Goal: Check status: Check status

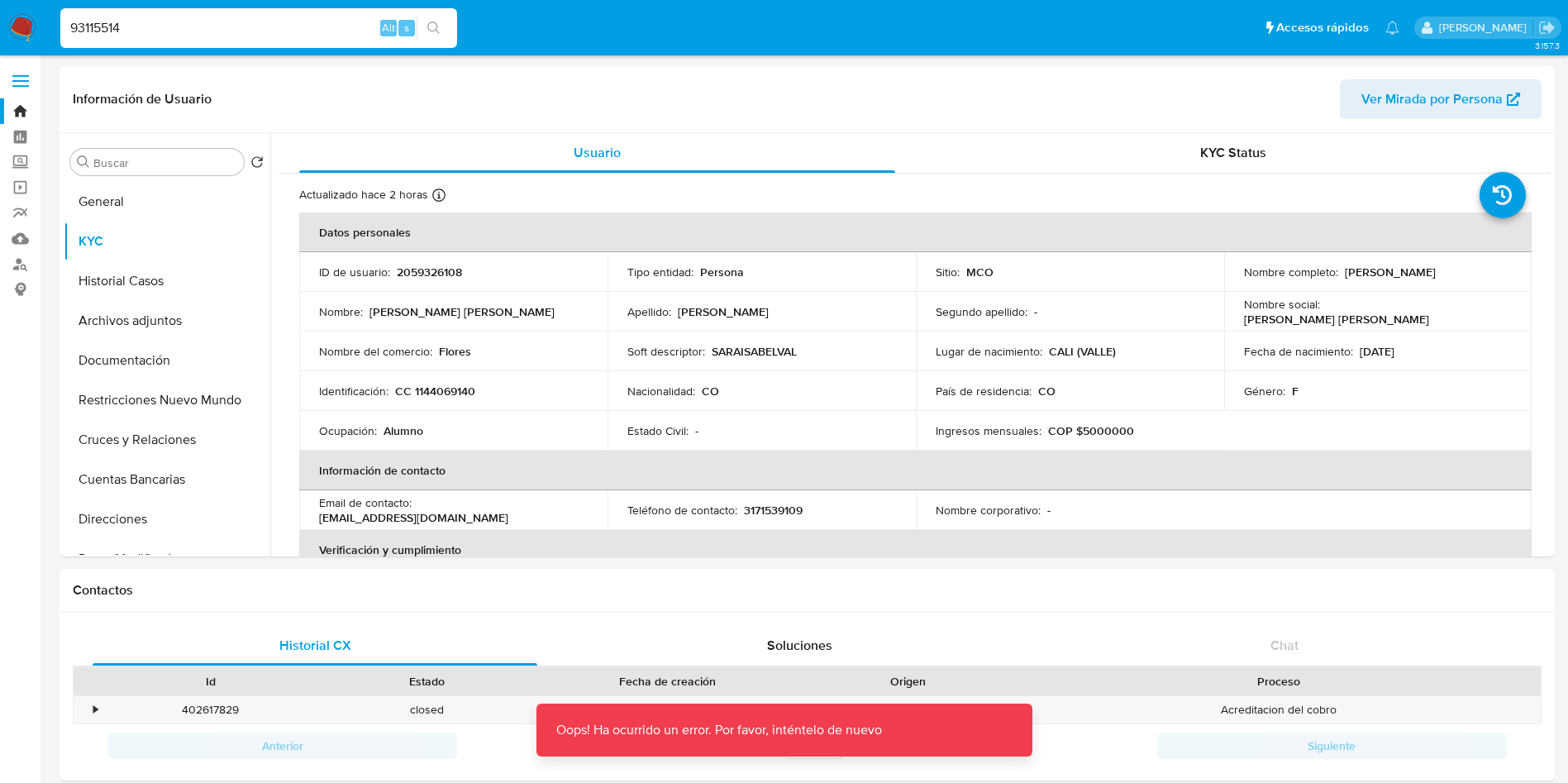
select select "10"
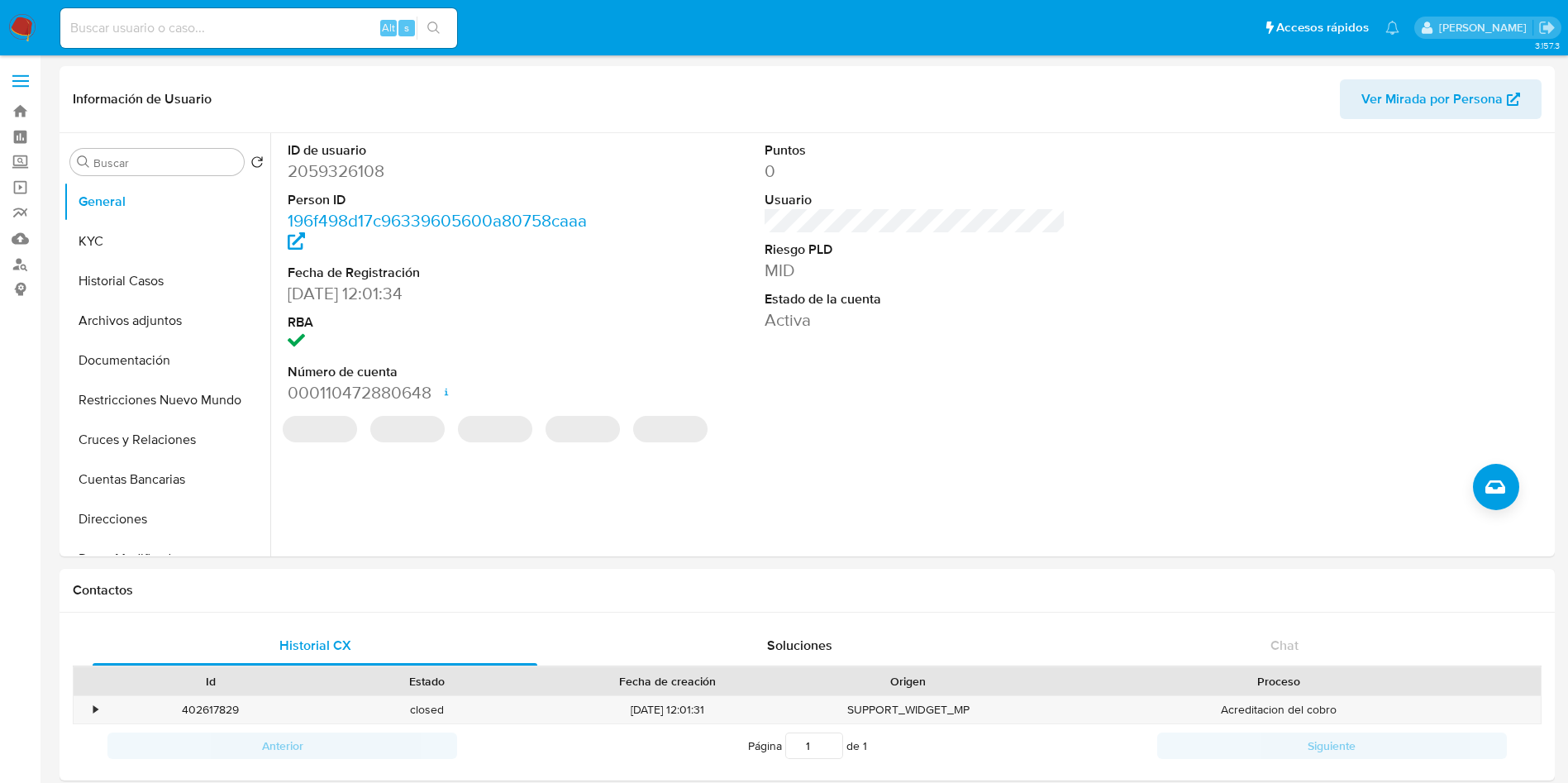
select select "10"
click at [188, 29] on input at bounding box center [259, 28] width 397 height 22
paste input "93115514"
type input "93115514"
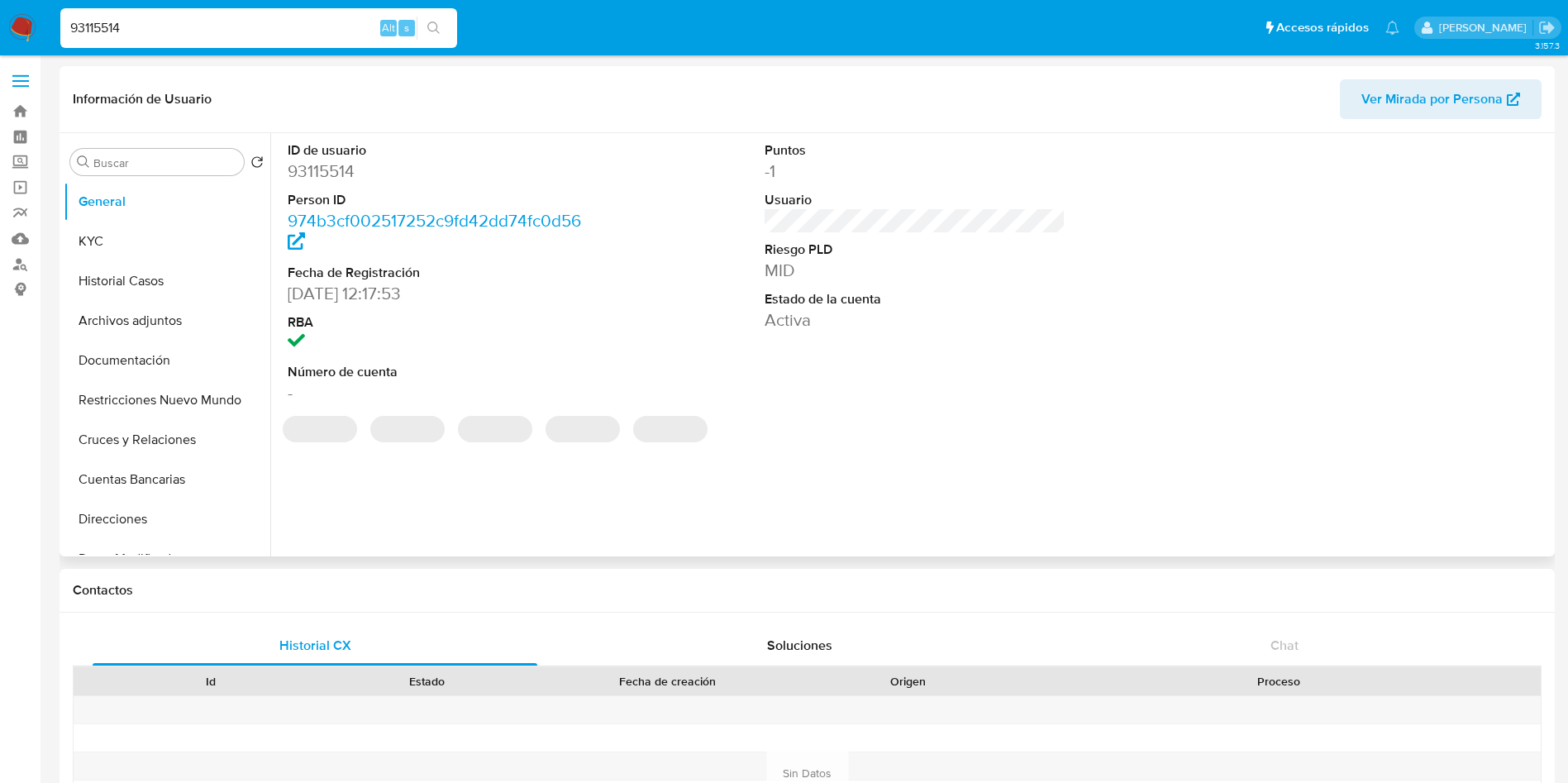
select select "10"
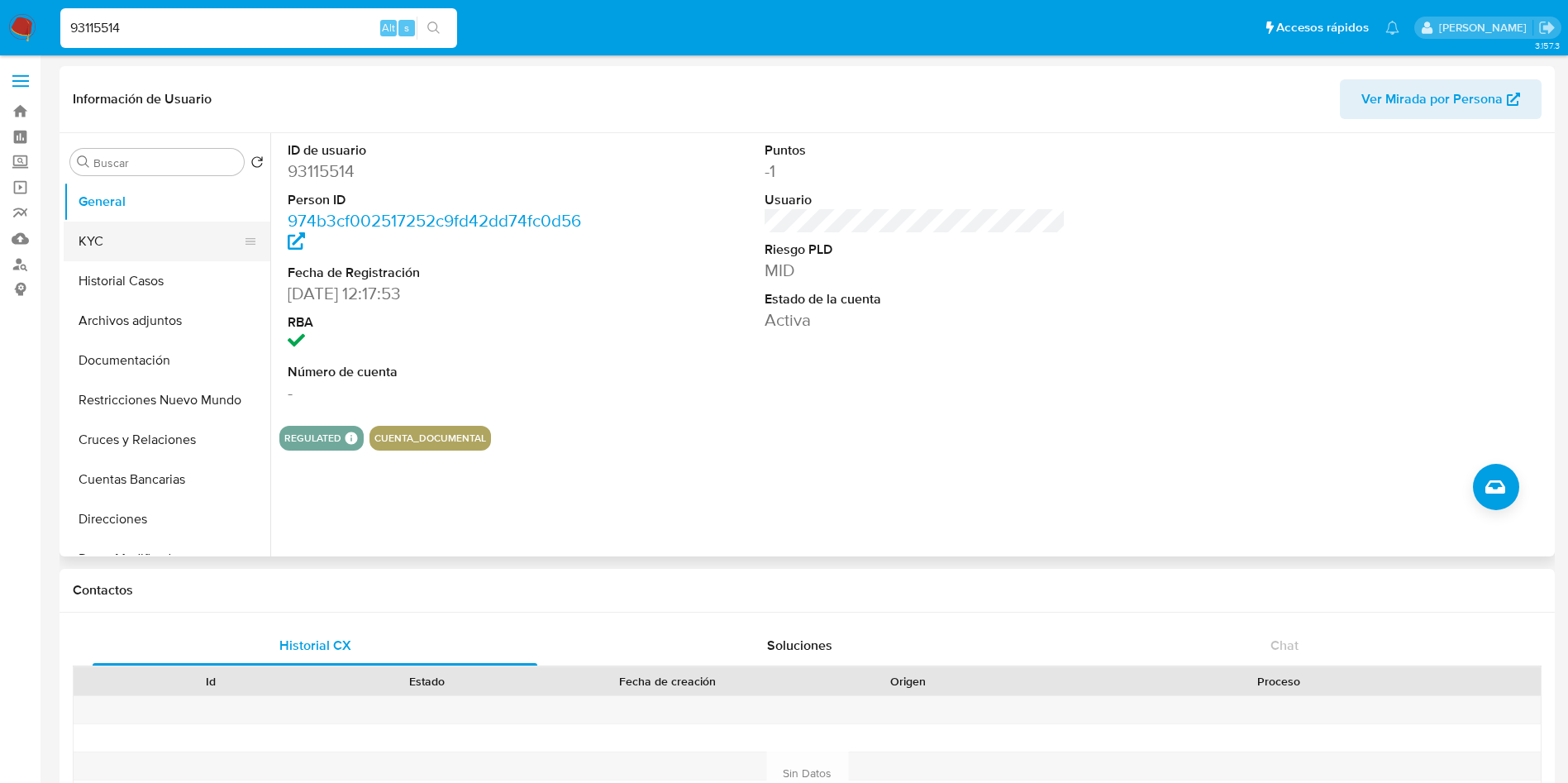
click at [135, 239] on button "KYC" at bounding box center [160, 241] width 193 height 39
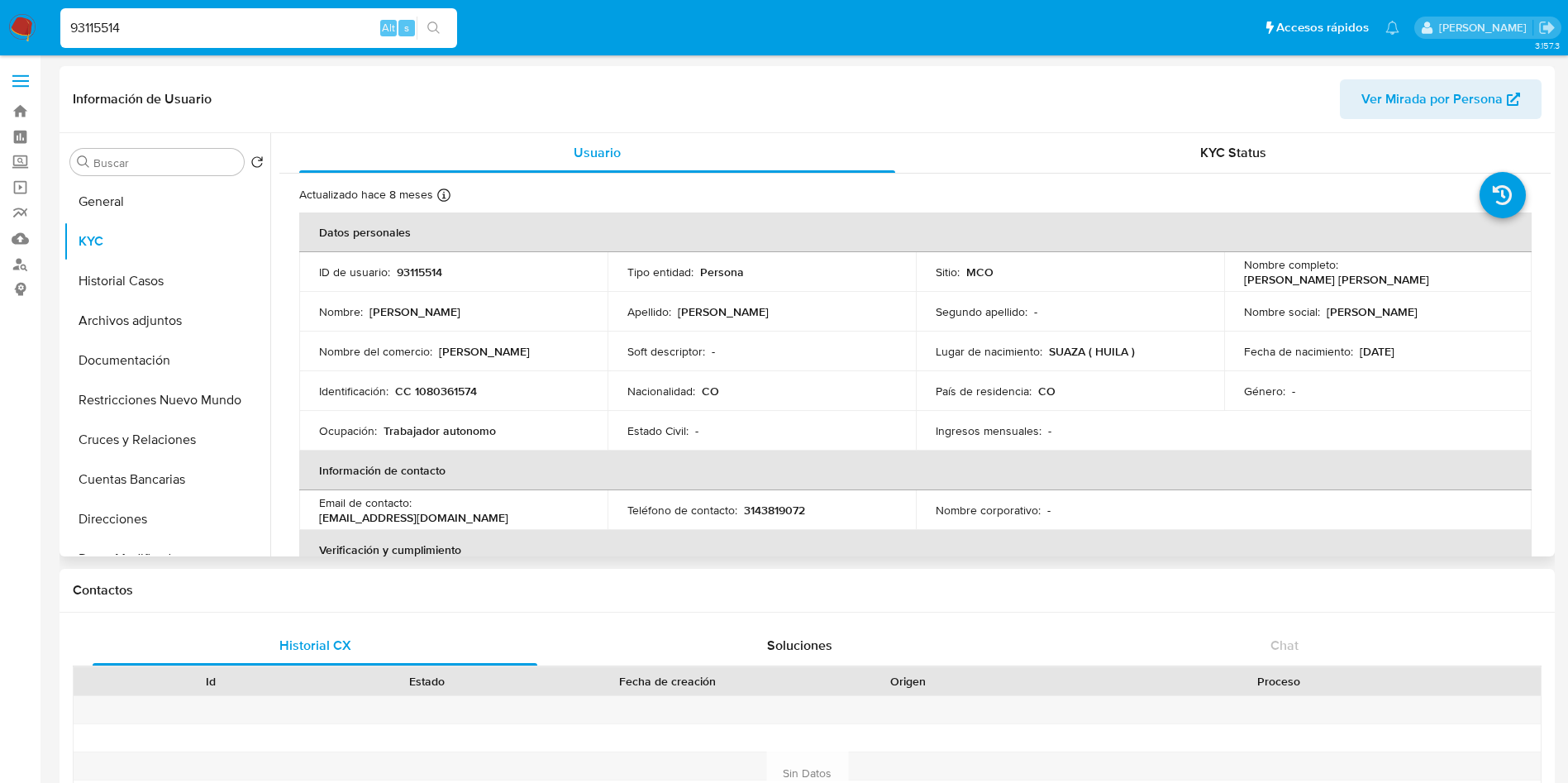
drag, startPoint x: 1357, startPoint y: 282, endPoint x: 1440, endPoint y: 284, distance: 83.0
click at [1439, 284] on div "Nombre completo : Norval Humberto Tavera Muñoz" at bounding box center [1378, 272] width 268 height 30
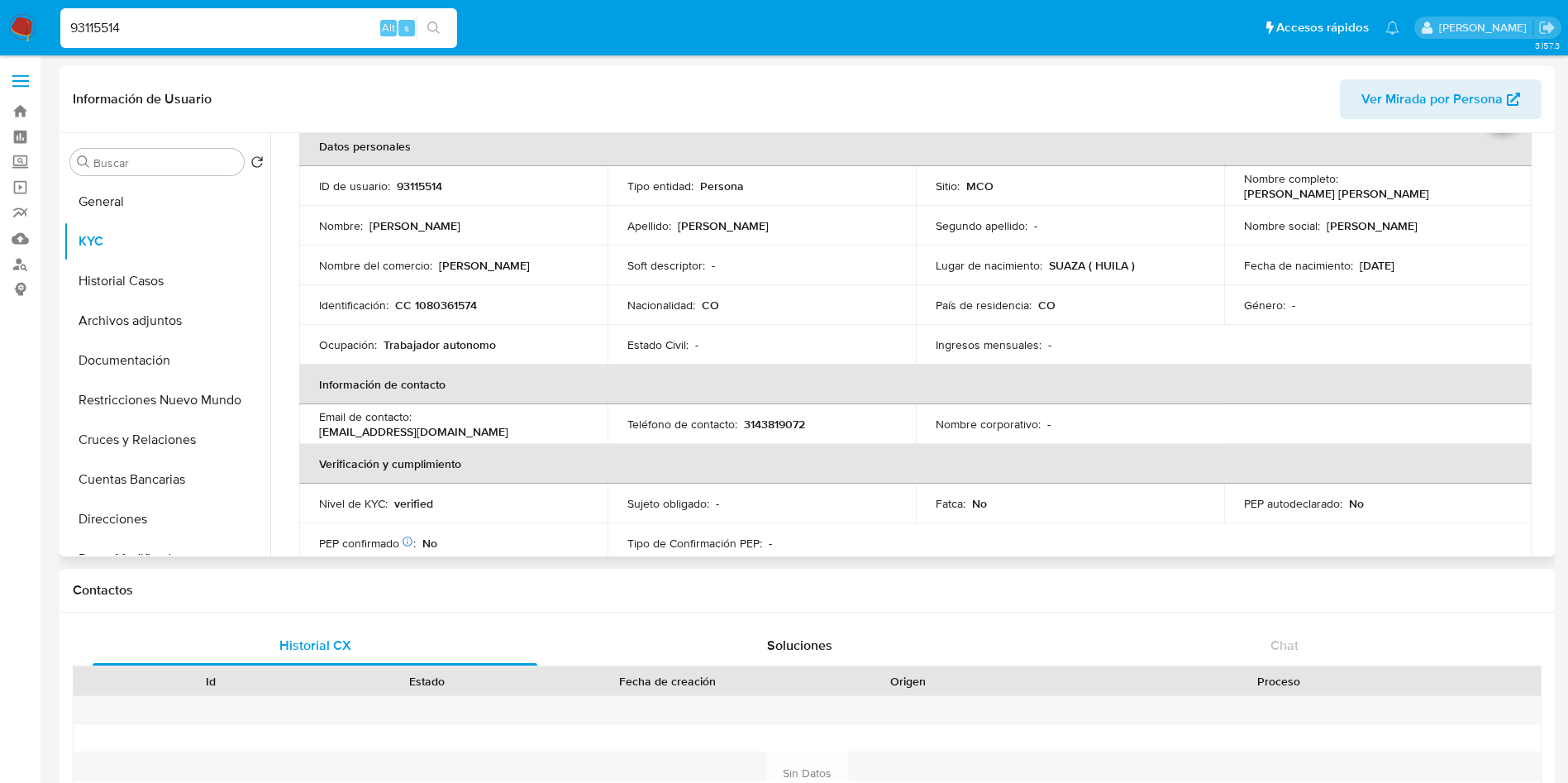
scroll to position [124, 0]
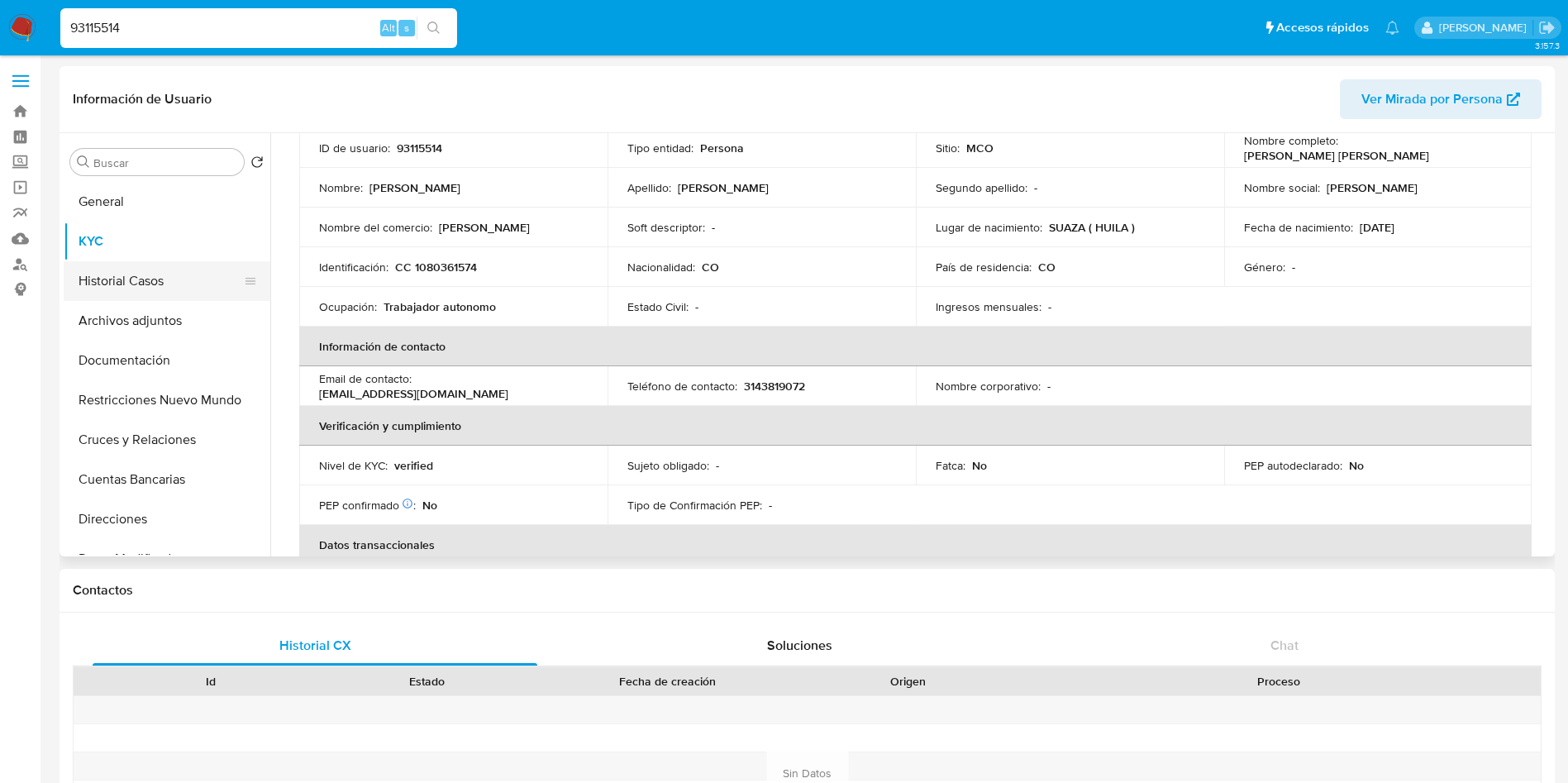
click at [138, 279] on button "Historial Casos" at bounding box center [160, 281] width 193 height 39
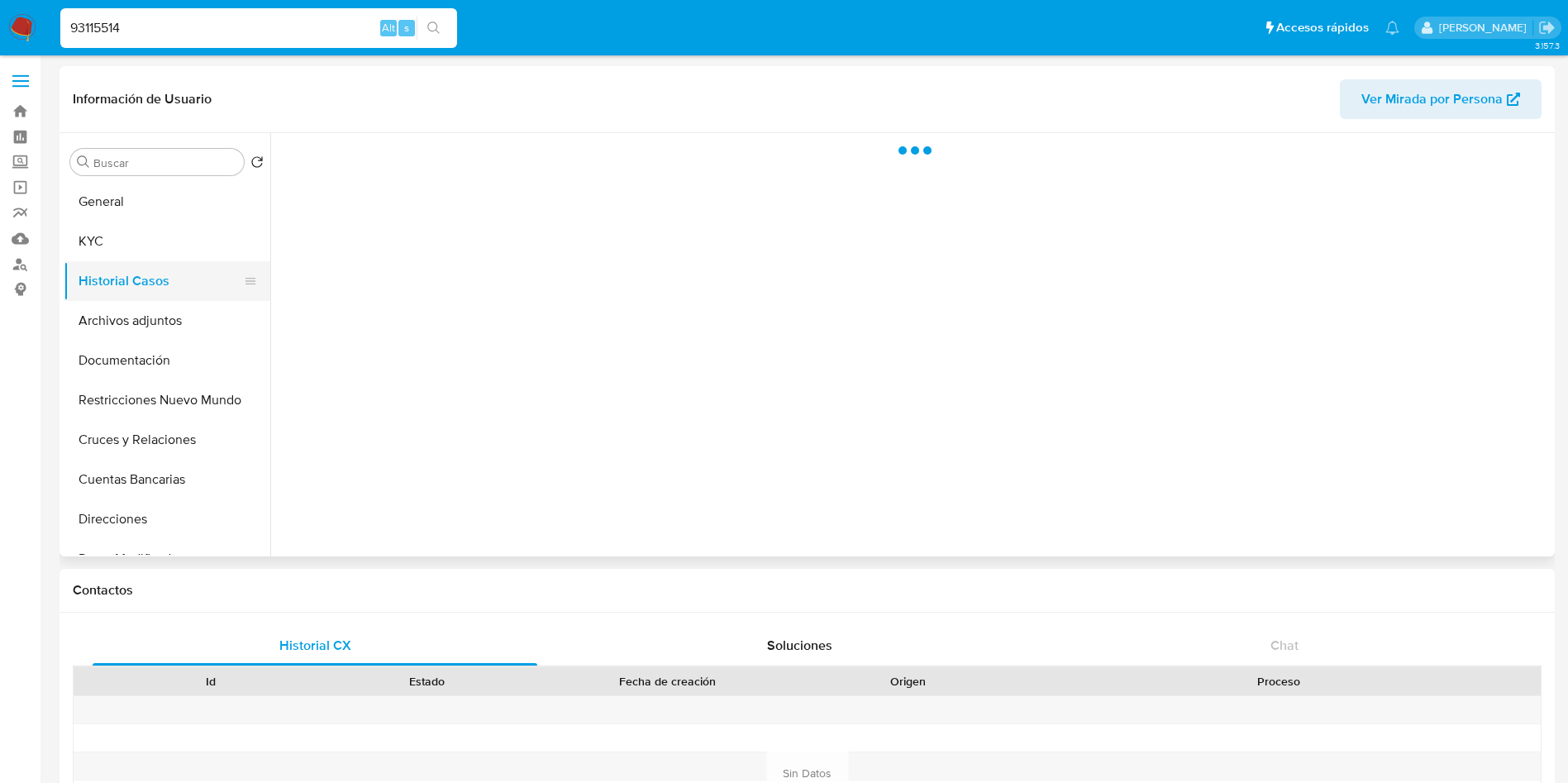
scroll to position [0, 0]
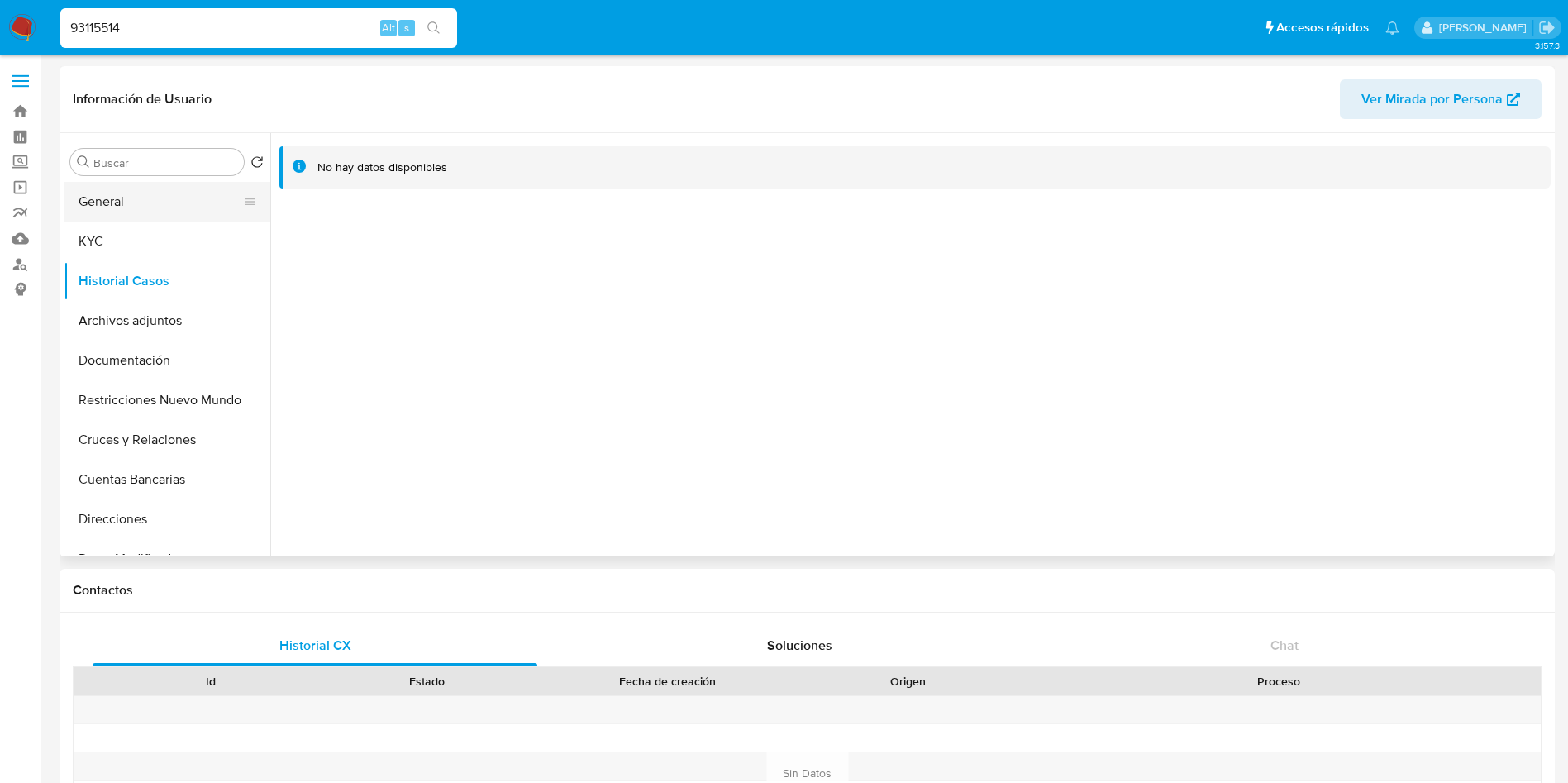
click at [141, 202] on button "General" at bounding box center [160, 201] width 193 height 39
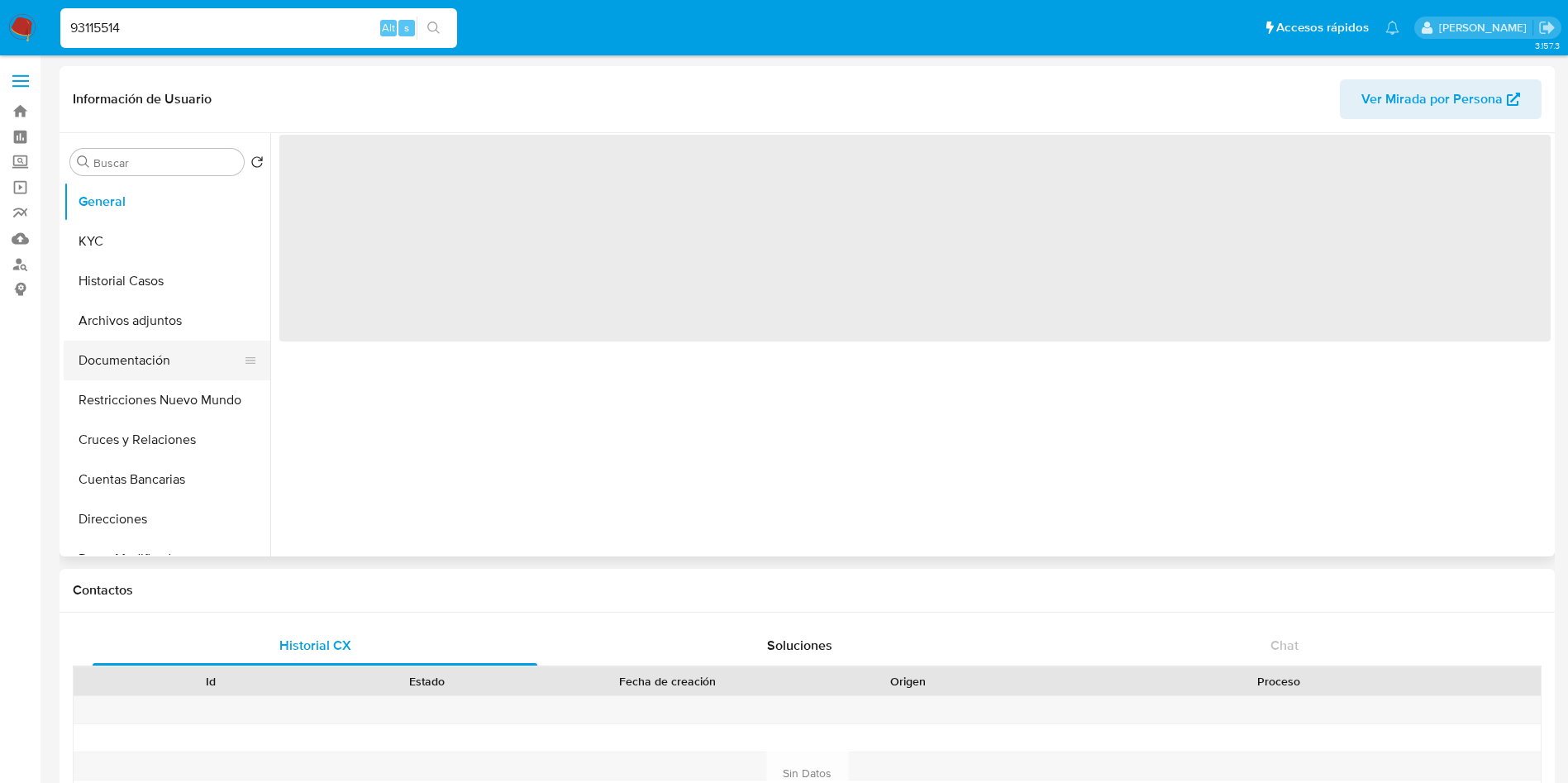
click at [156, 345] on button "Documentación" at bounding box center [160, 360] width 193 height 39
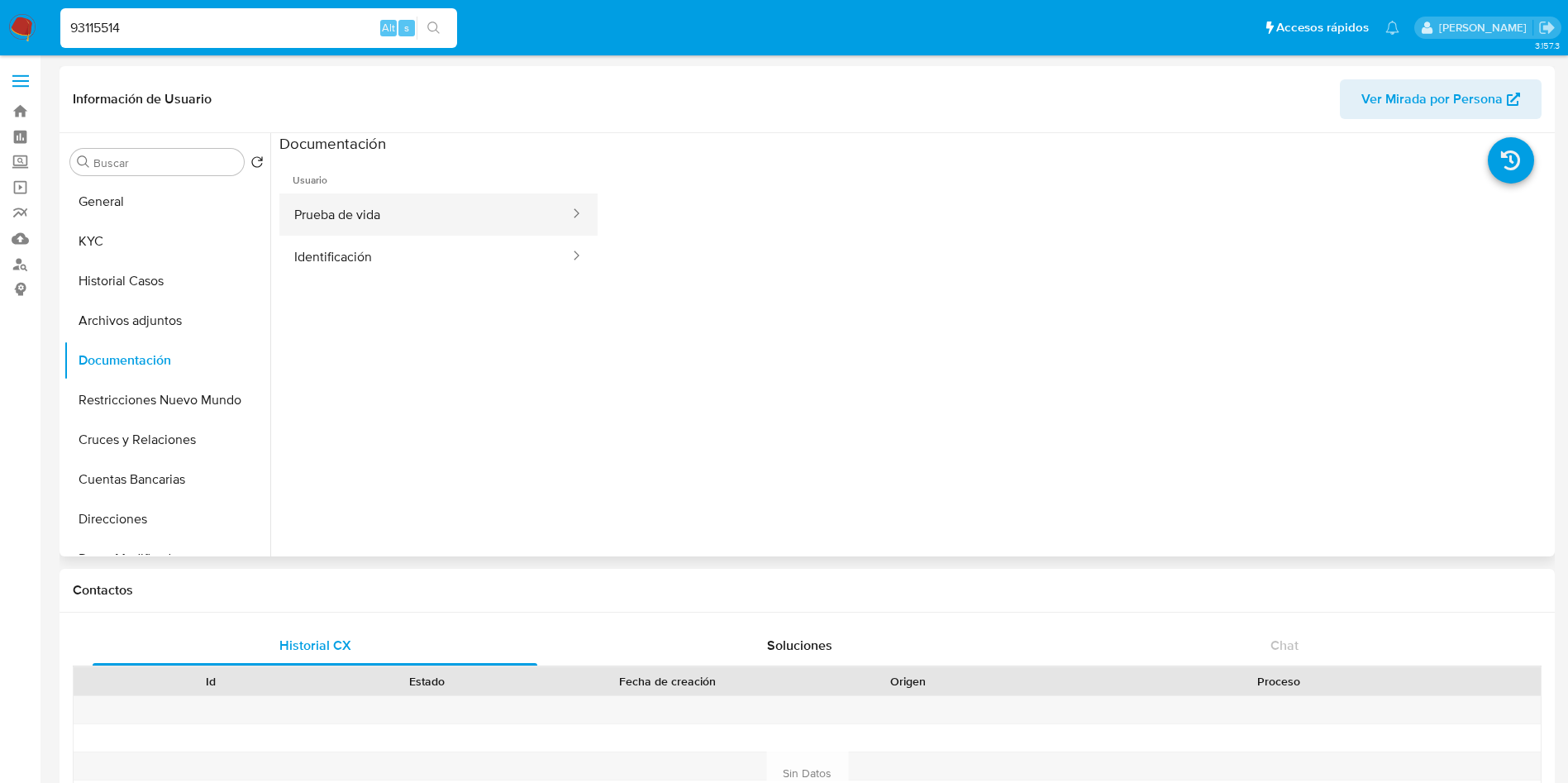
click at [362, 213] on button "Prueba de vida" at bounding box center [425, 214] width 292 height 42
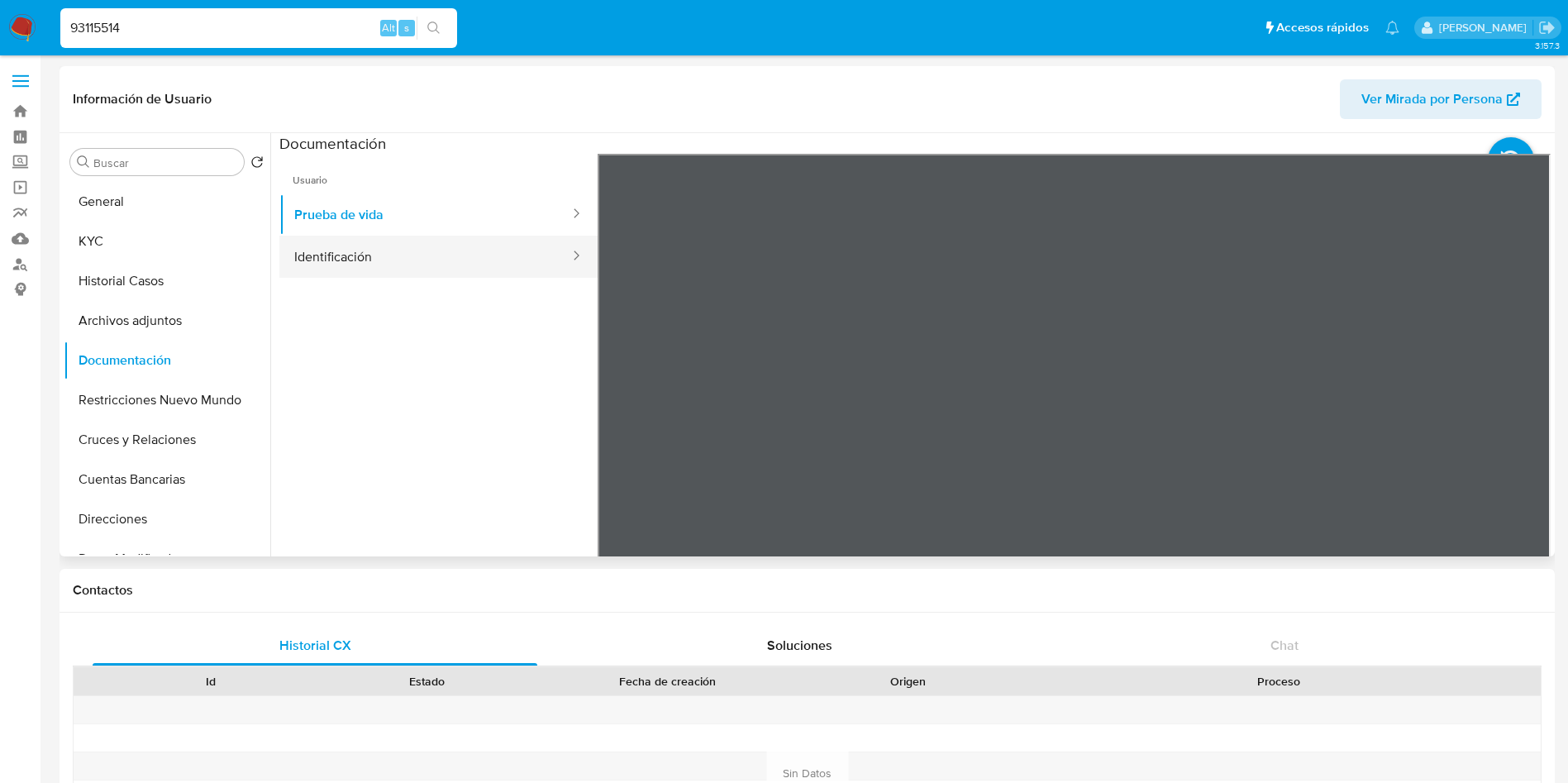
click at [372, 247] on button "Identificación" at bounding box center [425, 257] width 292 height 42
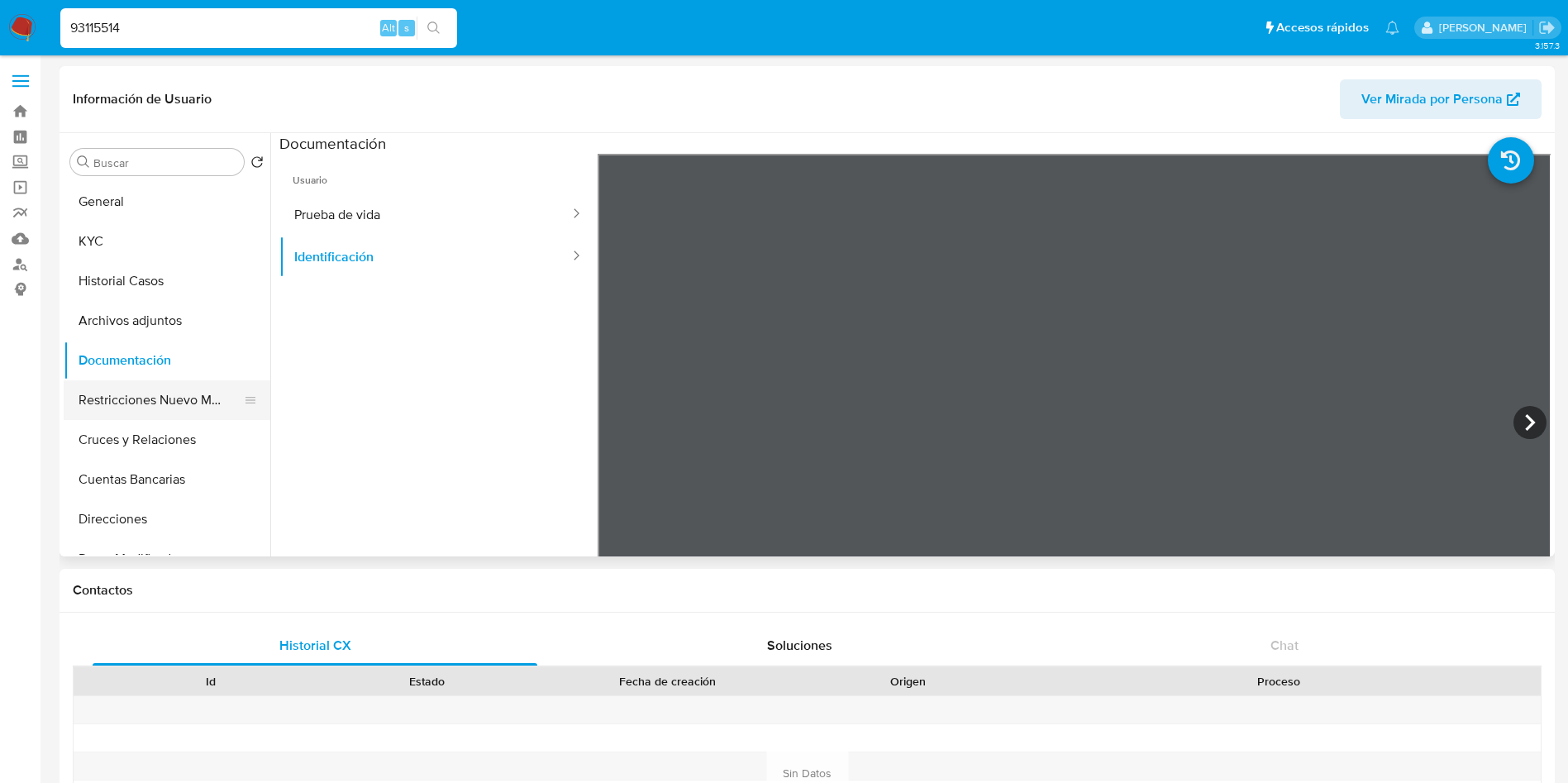
click at [132, 391] on button "Restricciones Nuevo Mundo" at bounding box center [160, 399] width 193 height 39
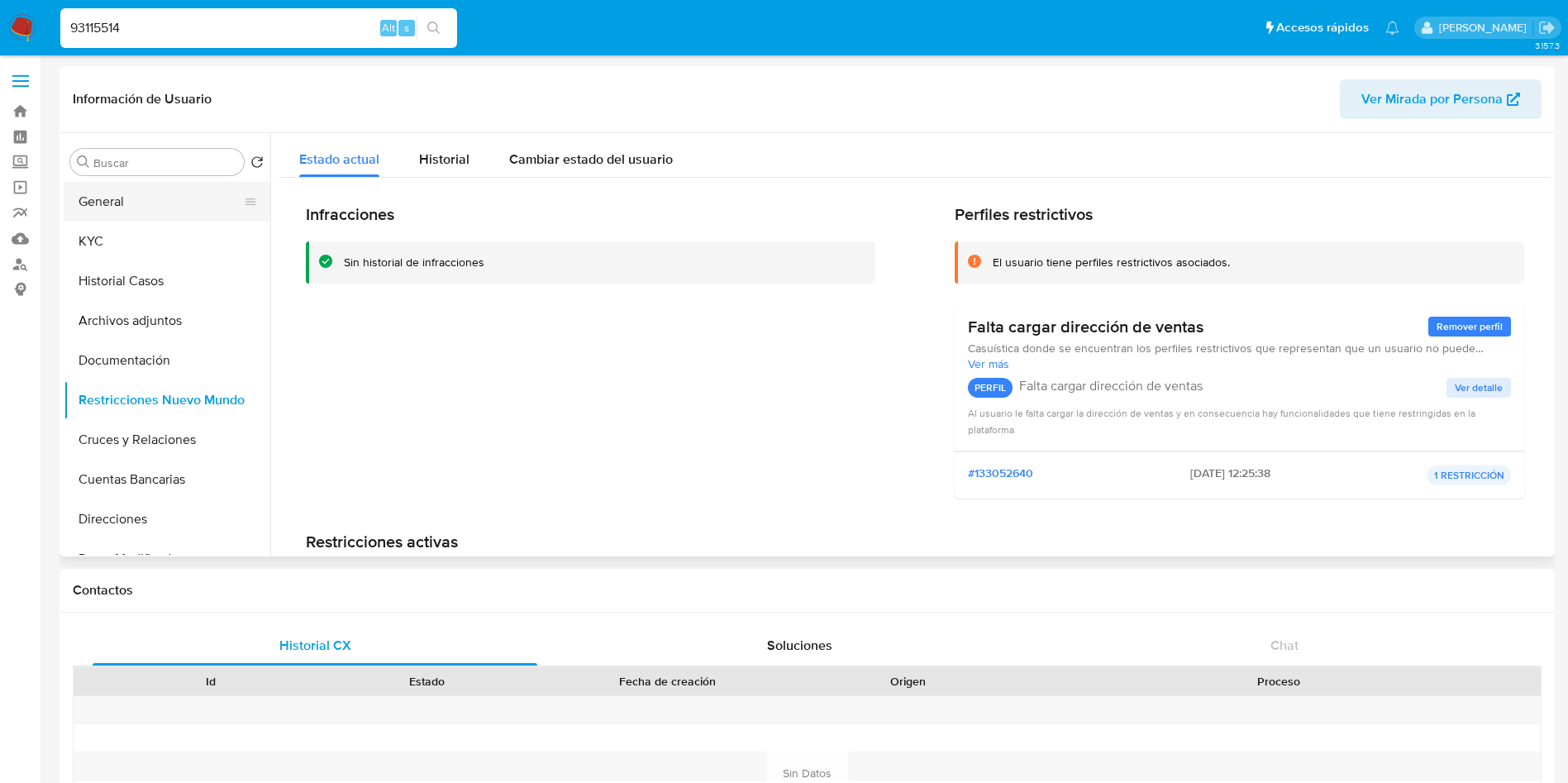
click at [138, 196] on button "General" at bounding box center [160, 201] width 193 height 39
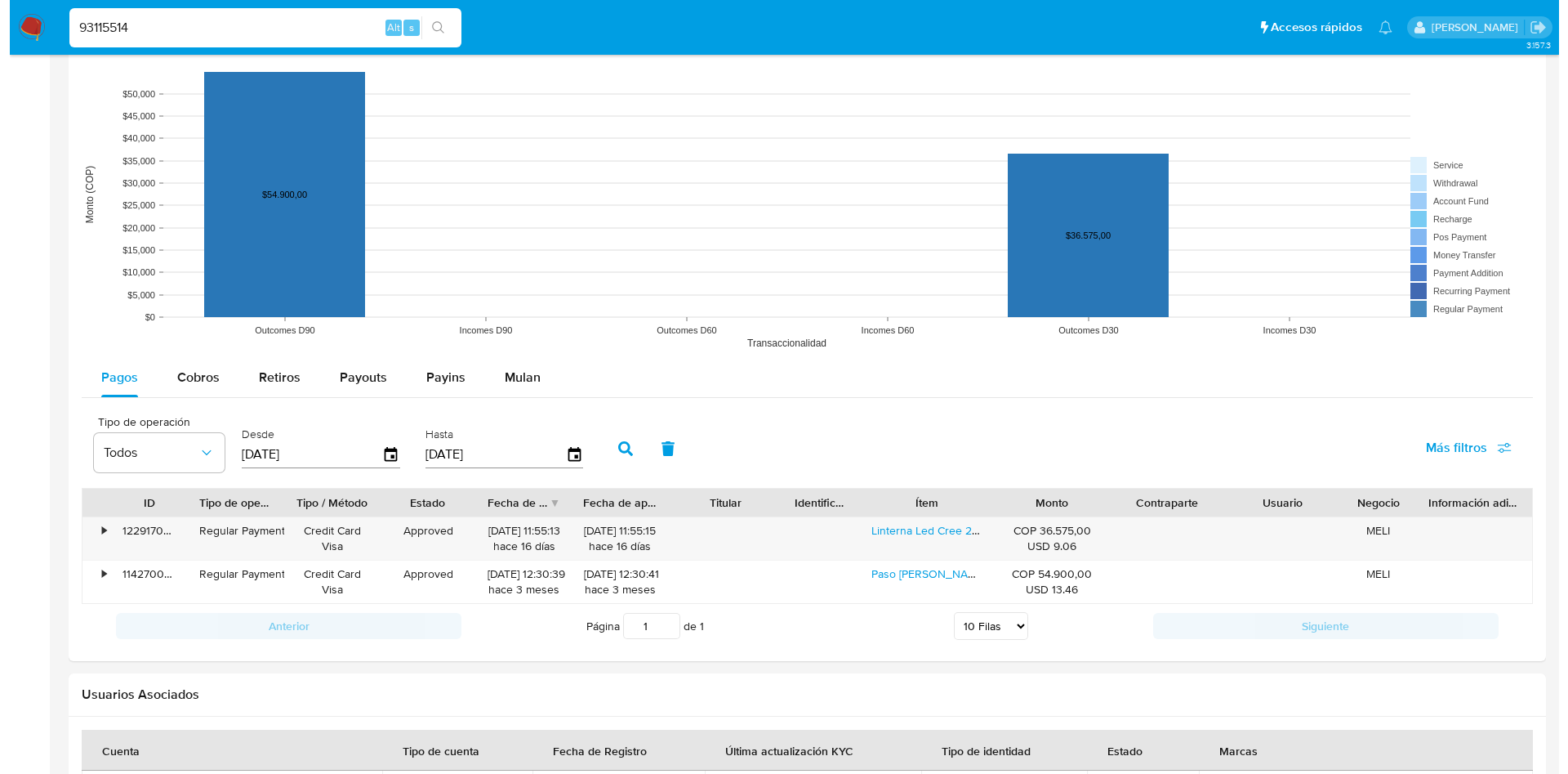
scroll to position [1348, 0]
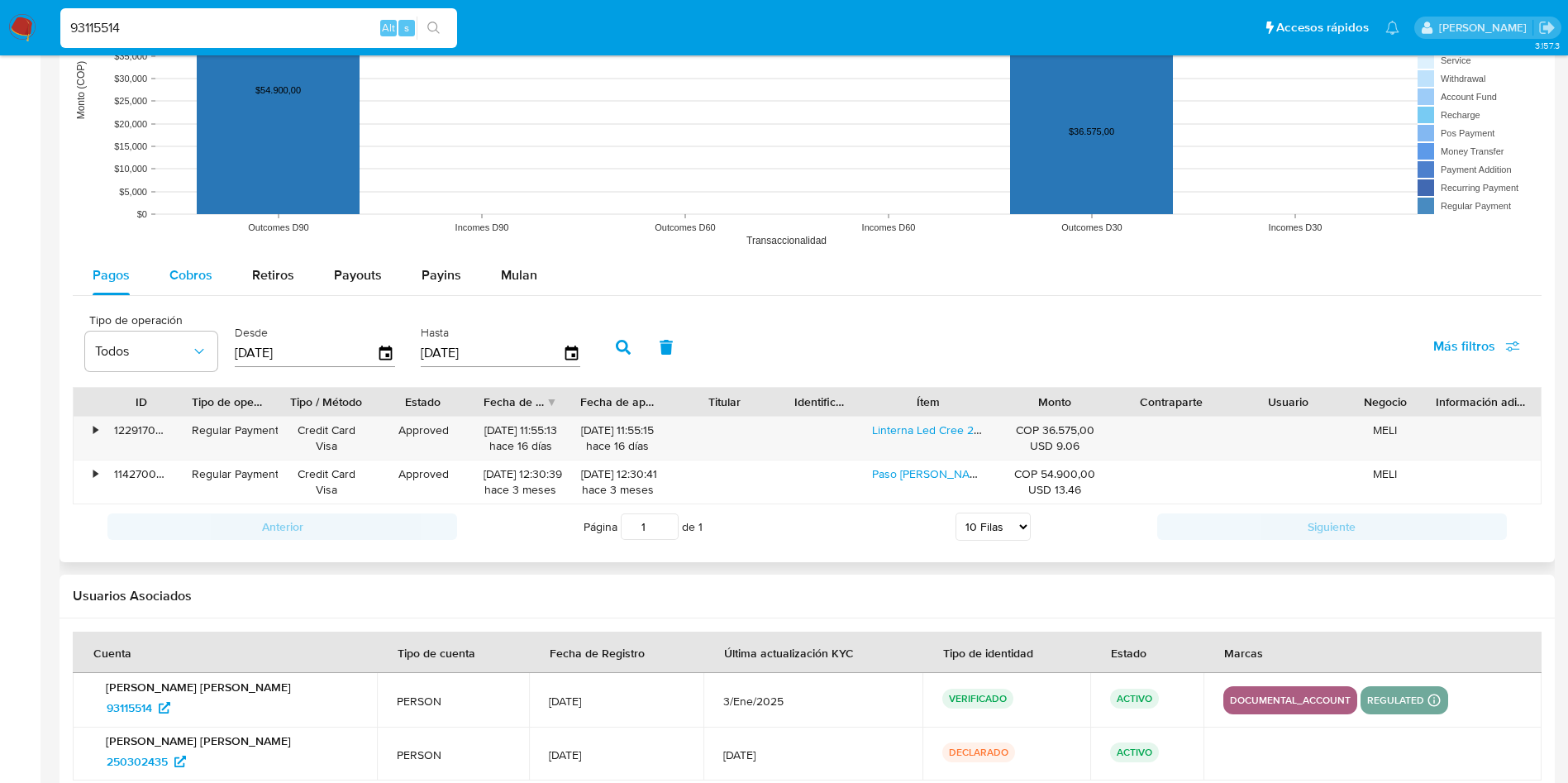
click at [197, 281] on span "Cobros" at bounding box center [190, 275] width 43 height 19
select select "10"
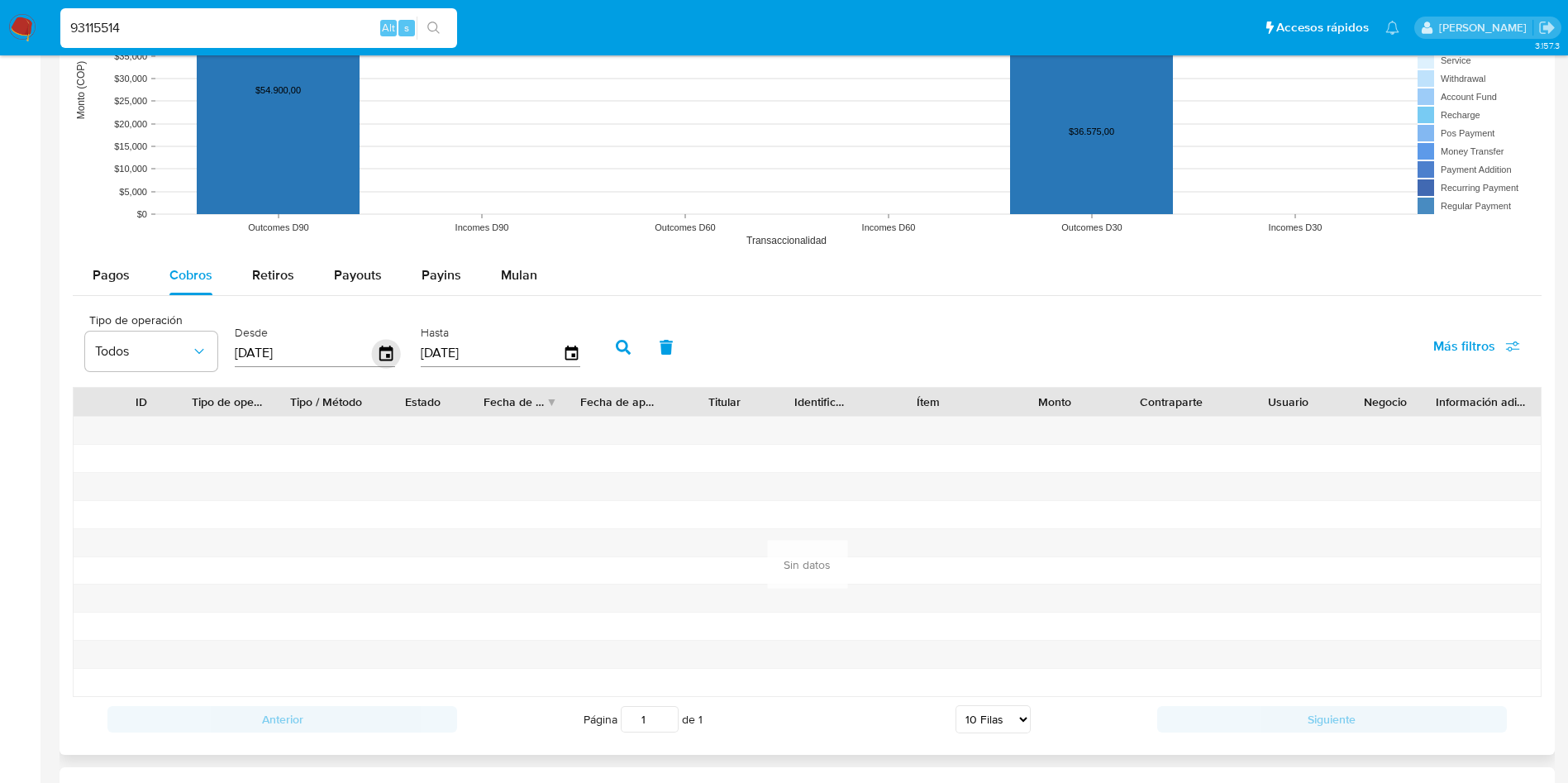
click at [388, 353] on icon "button" at bounding box center [386, 353] width 29 height 29
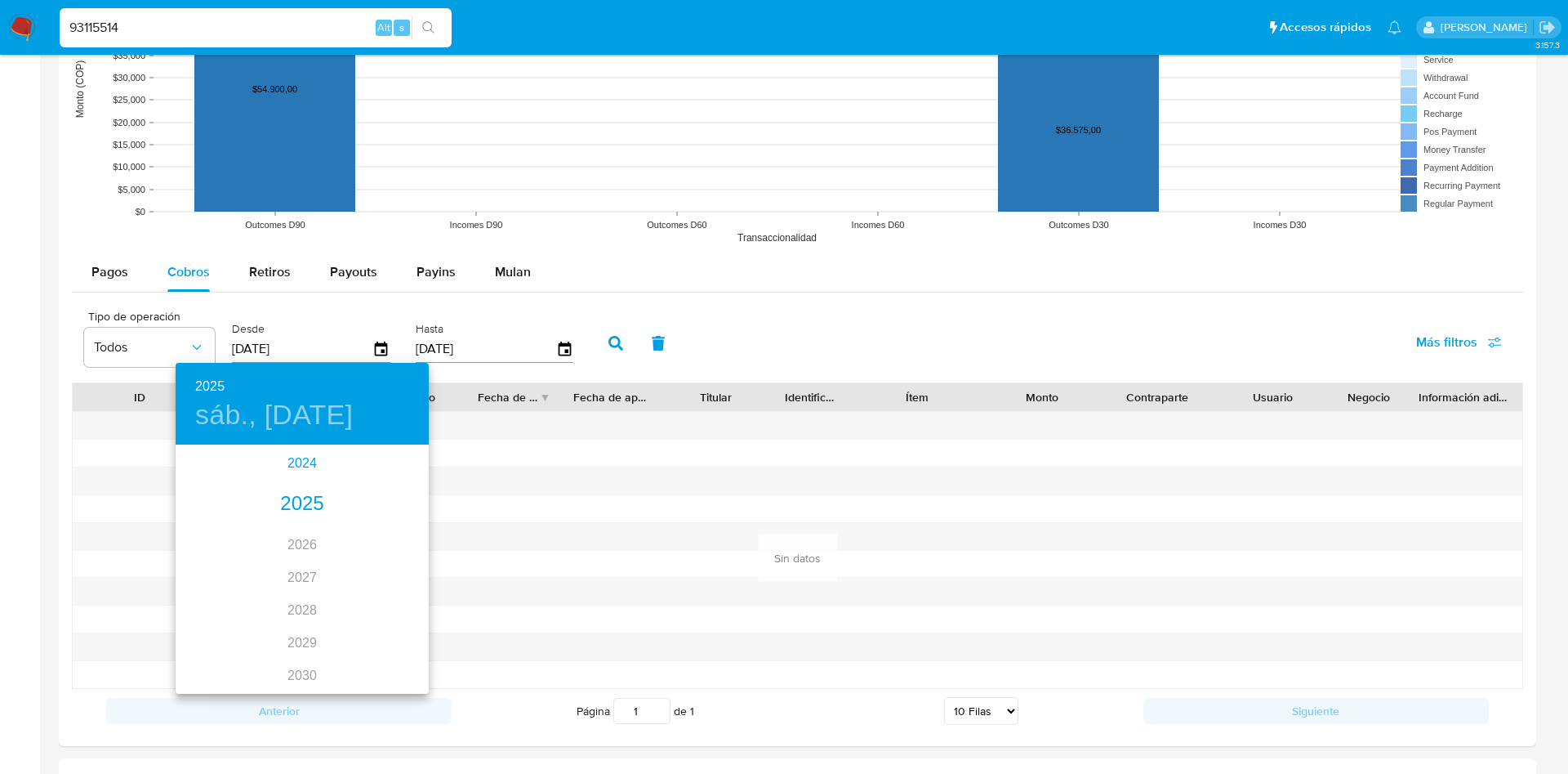
click at [276, 457] on div "2024" at bounding box center [301, 463] width 253 height 33
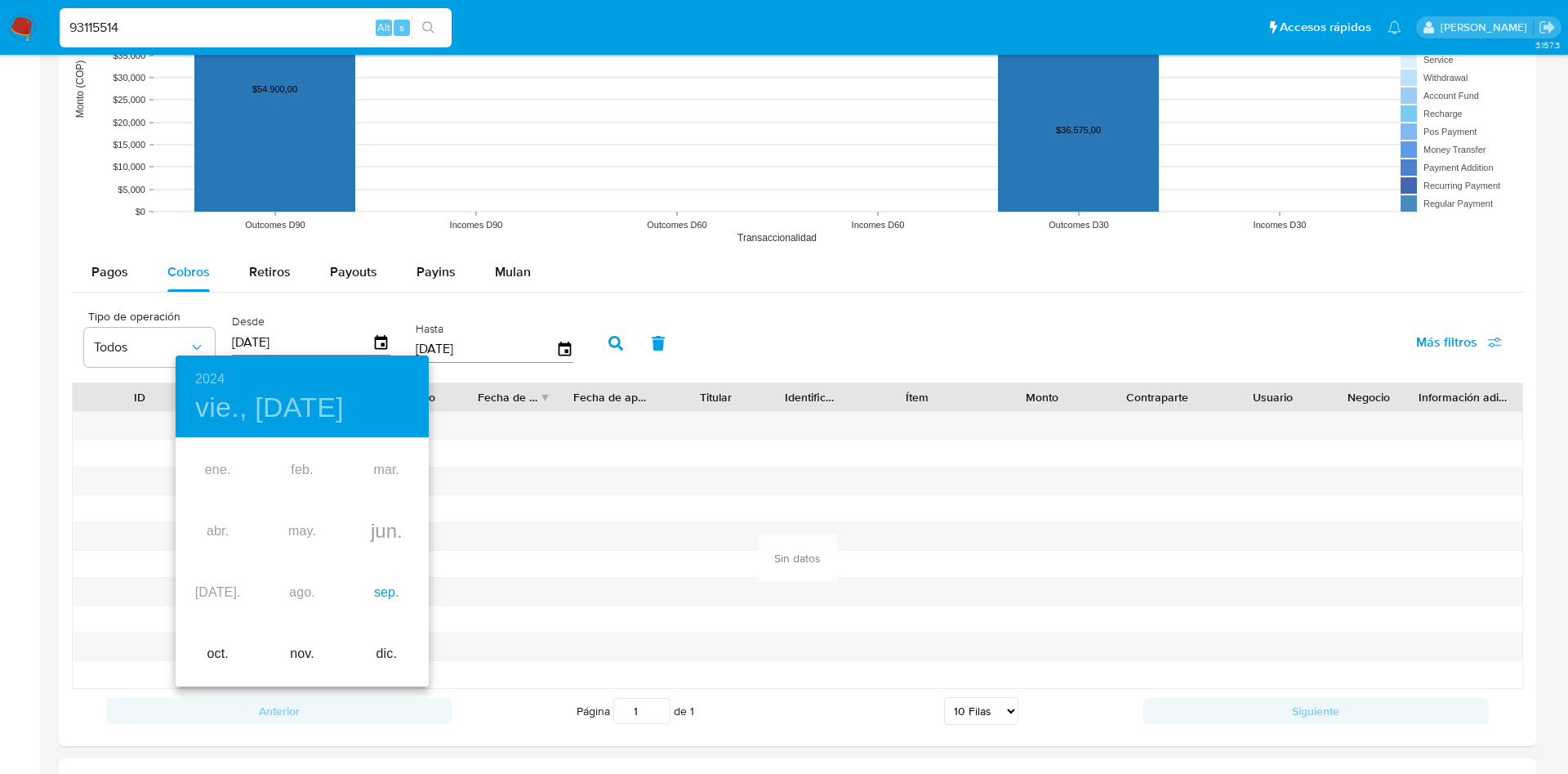
click at [380, 601] on div "sep." at bounding box center [386, 593] width 84 height 61
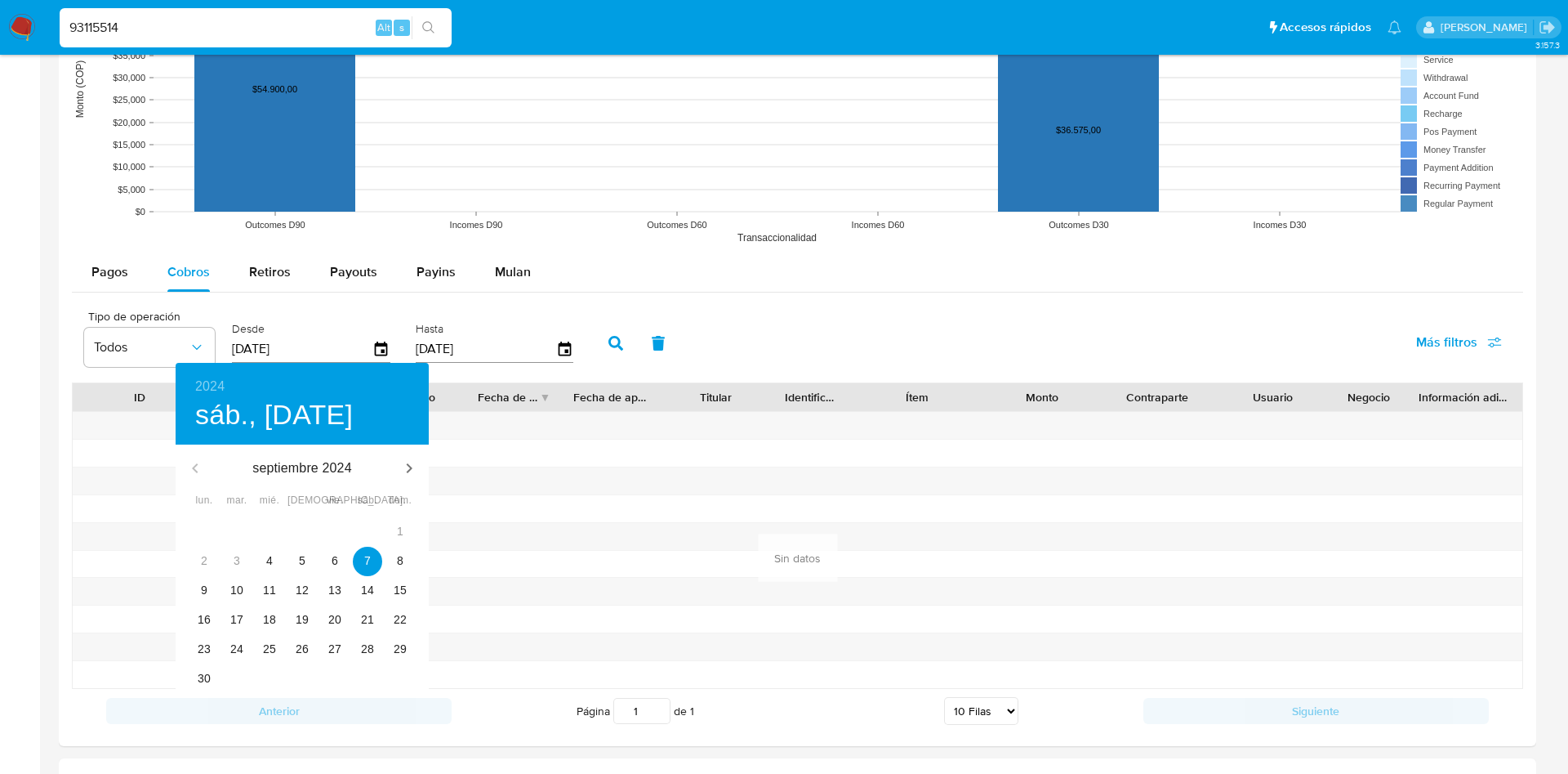
click at [350, 593] on div "13" at bounding box center [335, 591] width 33 height 29
type input "13/09/2024"
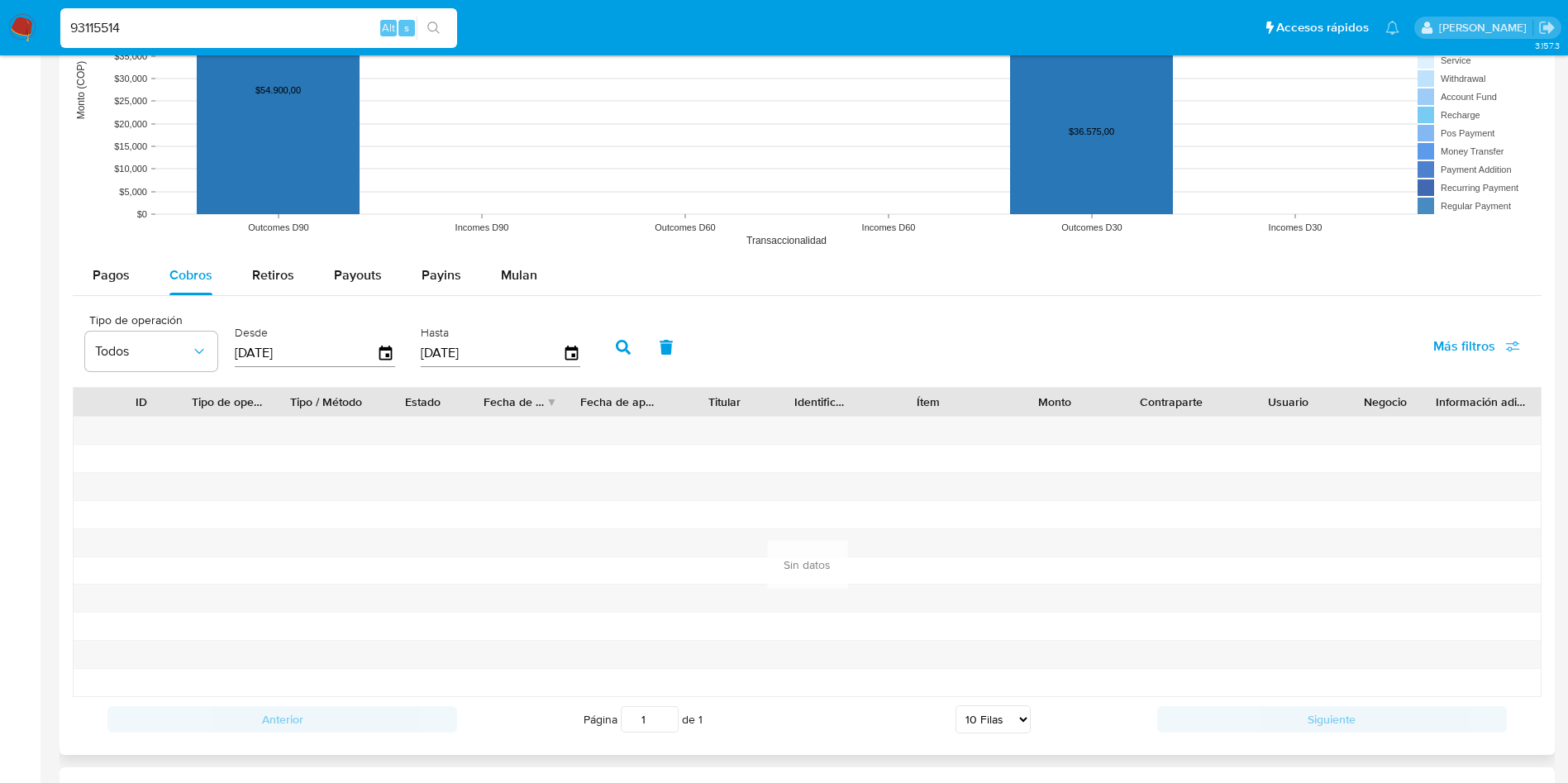
click at [620, 343] on icon "button" at bounding box center [623, 347] width 15 height 15
click at [114, 275] on span "Pagos" at bounding box center [111, 275] width 38 height 19
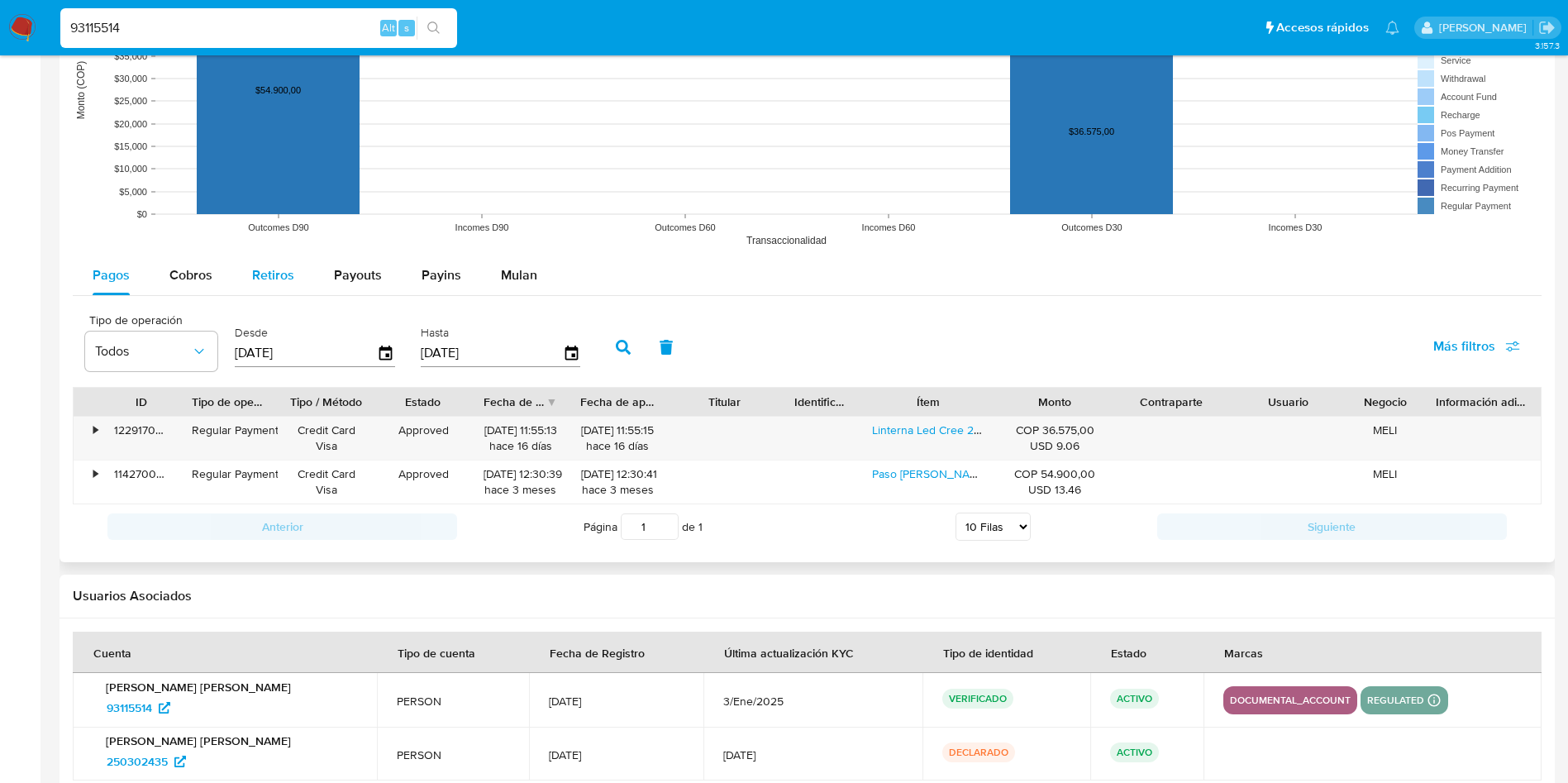
click at [266, 270] on span "Retiros" at bounding box center [273, 275] width 42 height 19
select select "10"
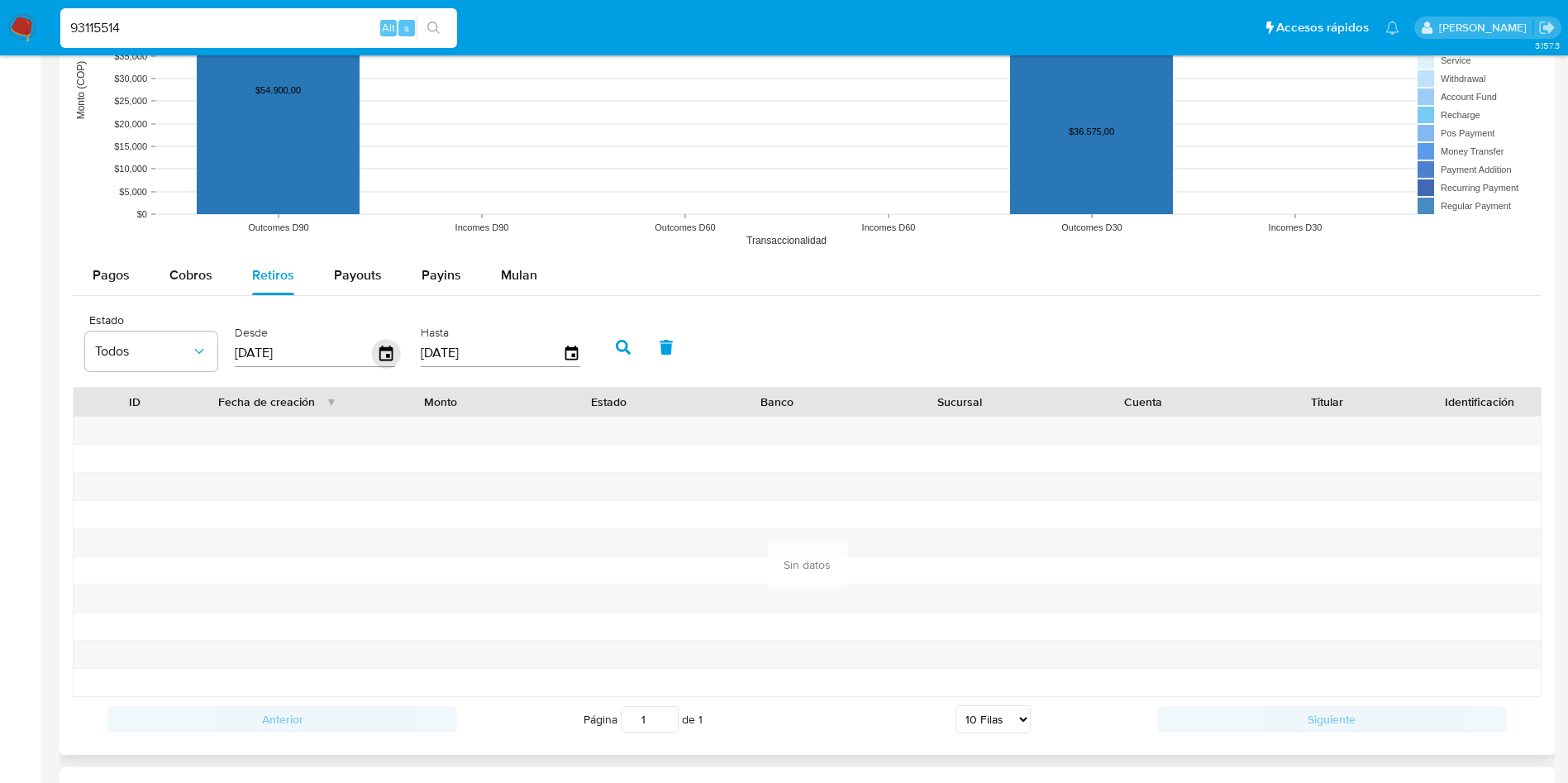
click at [385, 354] on icon "button" at bounding box center [386, 353] width 29 height 29
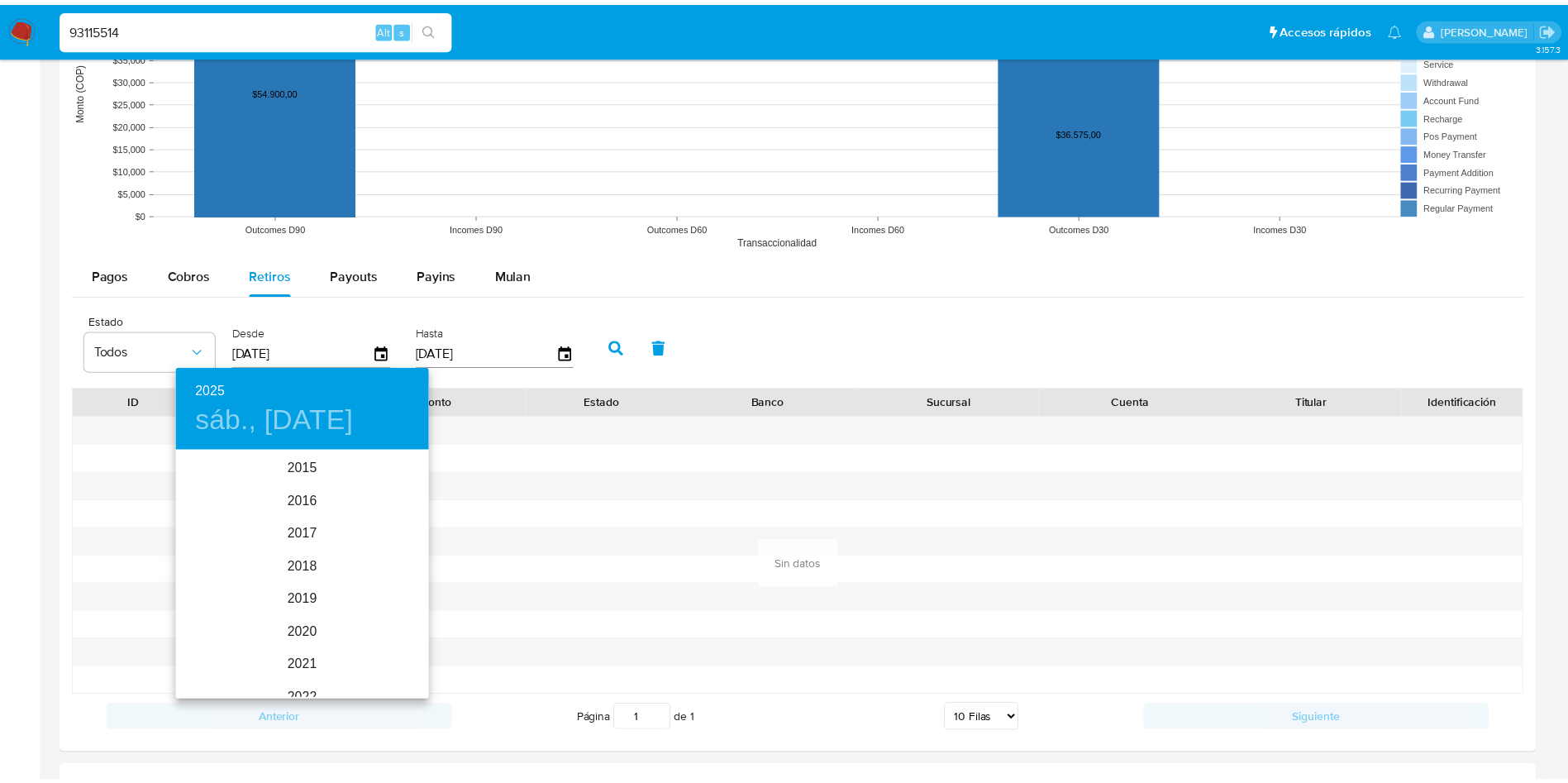
scroll to position [232, 0]
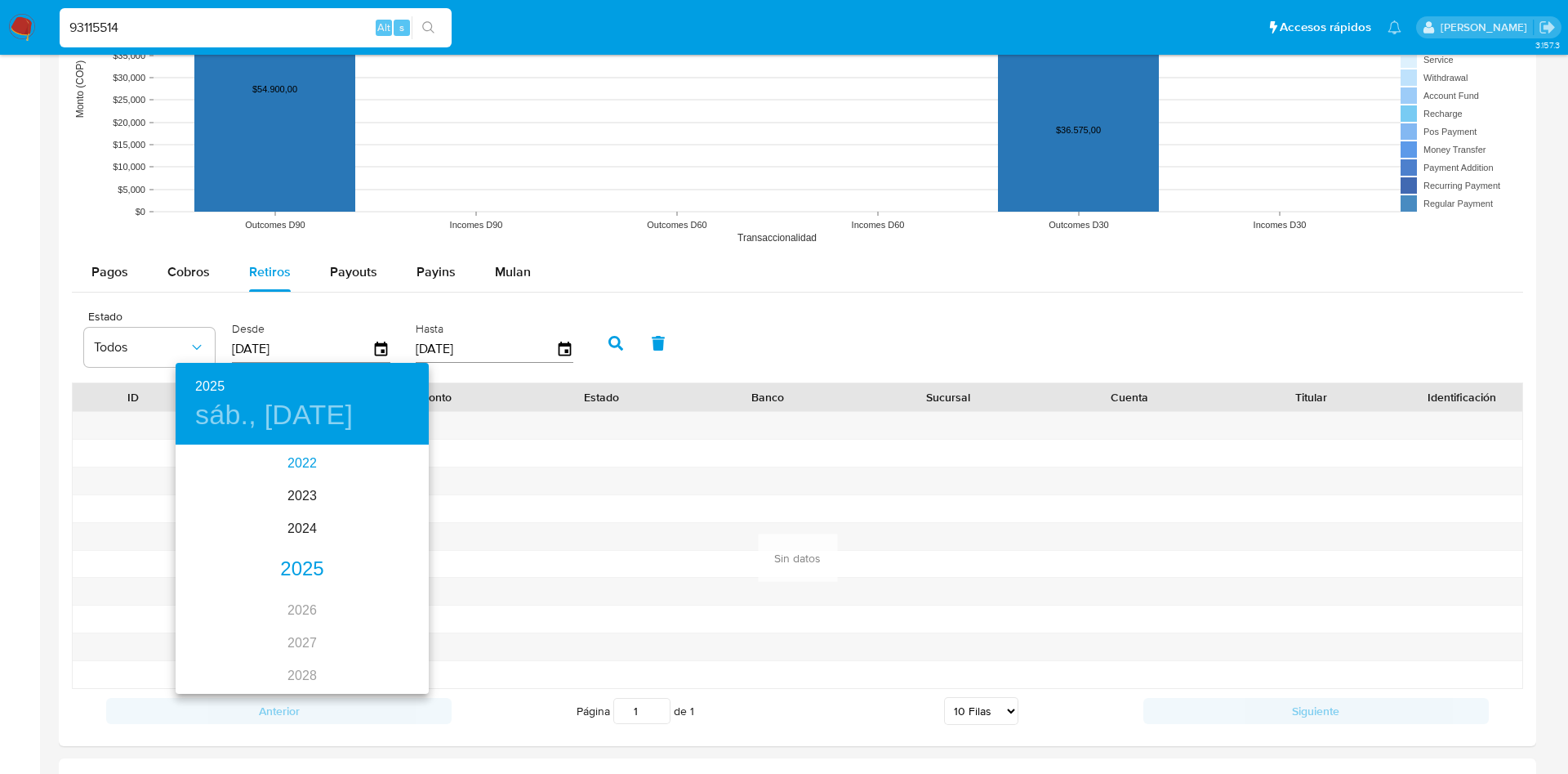
click at [293, 462] on div "2022" at bounding box center [301, 463] width 253 height 33
click at [293, 551] on div "may." at bounding box center [301, 538] width 84 height 61
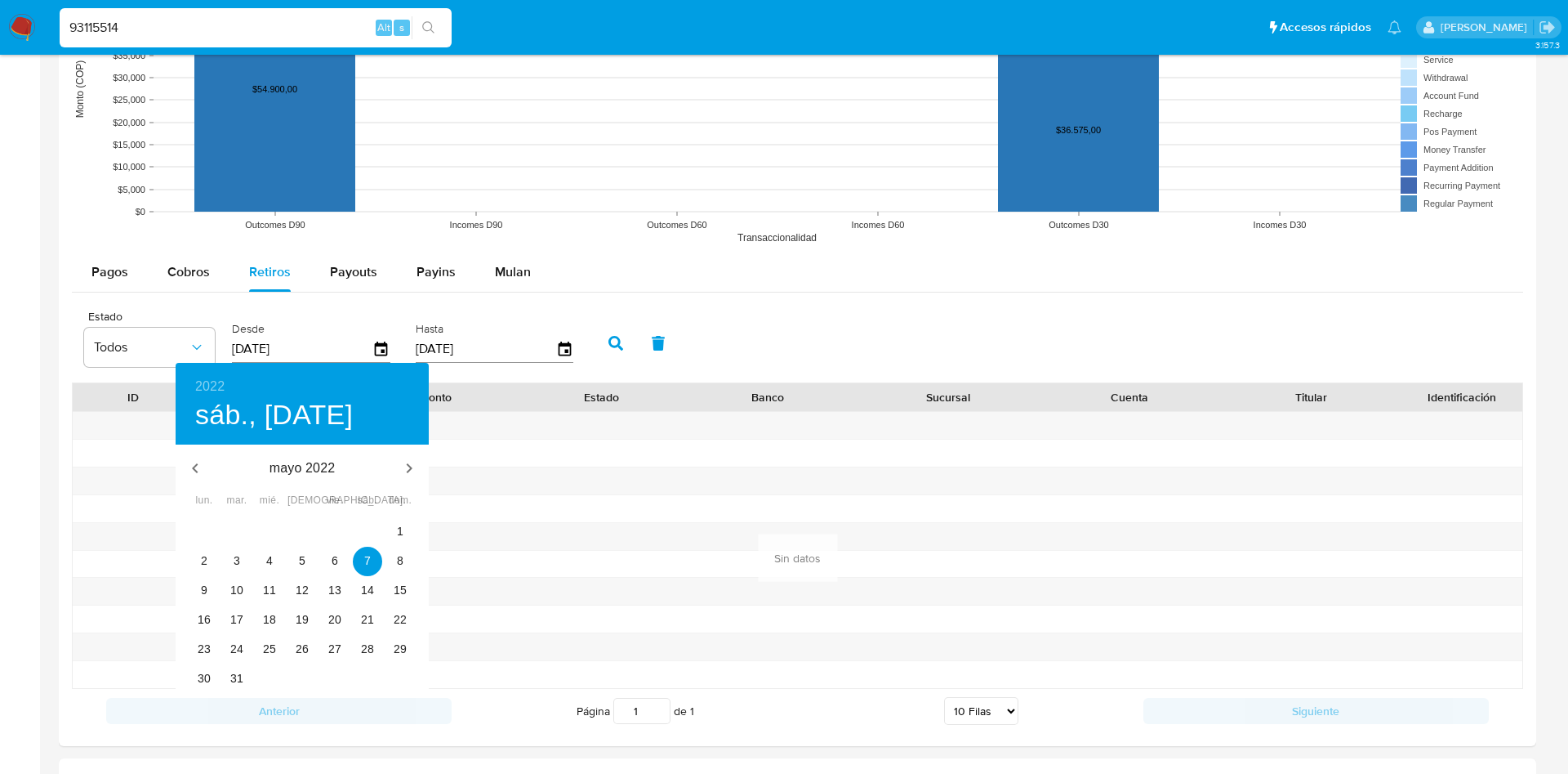
click at [319, 584] on div "9 10 11 12 13 14 15" at bounding box center [301, 591] width 253 height 29
click at [354, 588] on span "14" at bounding box center [368, 590] width 29 height 16
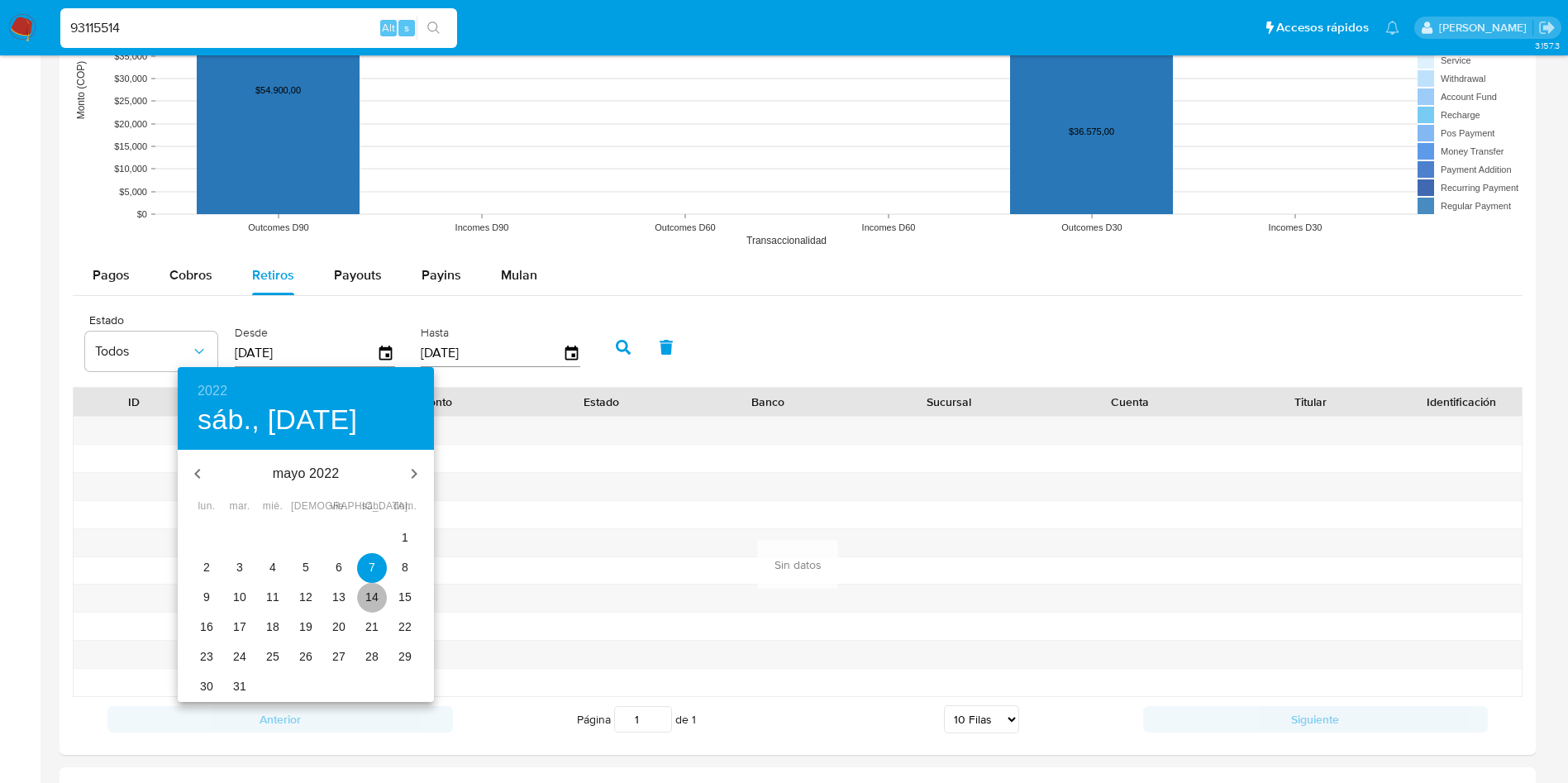
type input "14/05/2022"
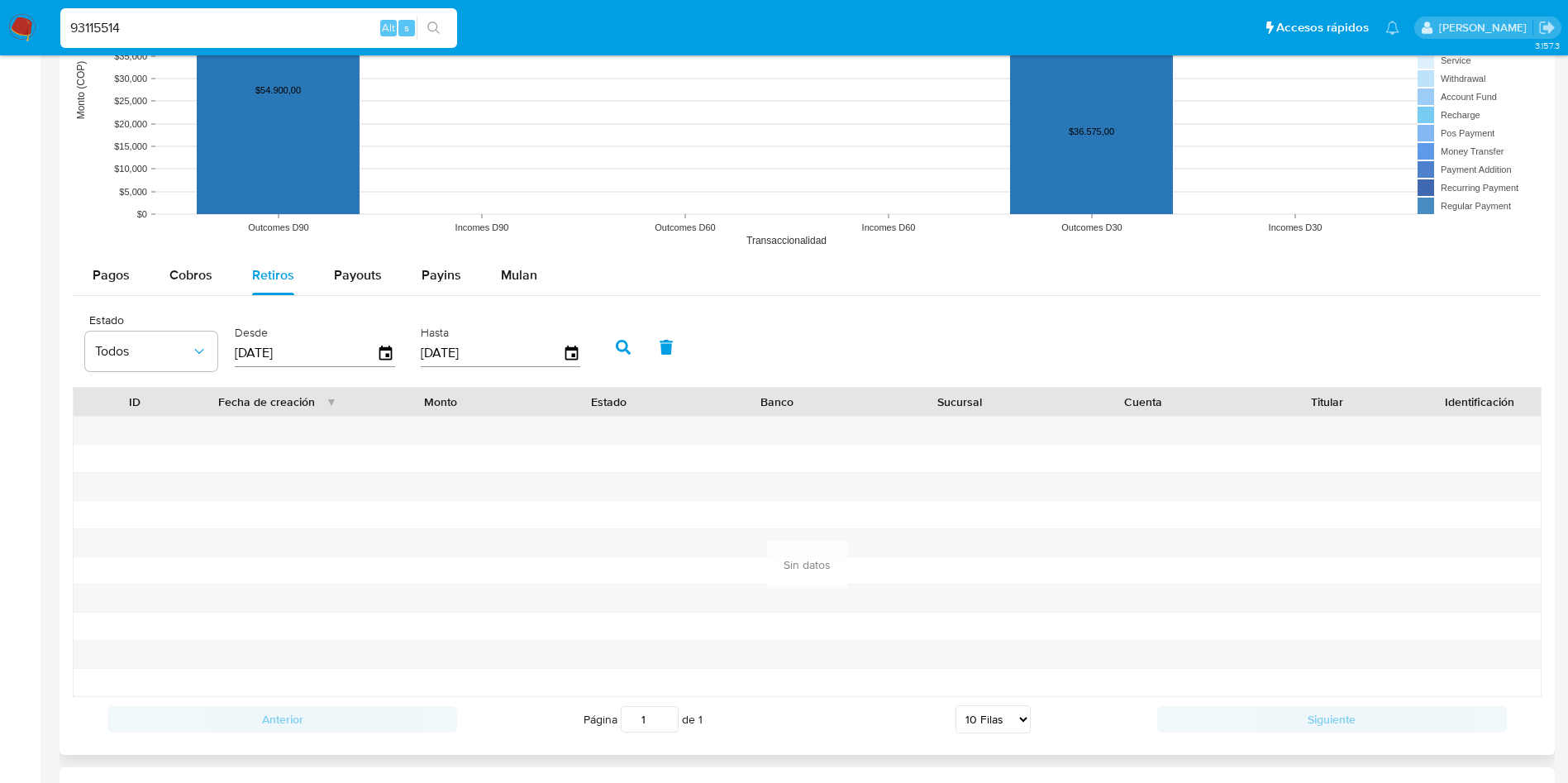
click at [617, 338] on button "button" at bounding box center [623, 347] width 43 height 39
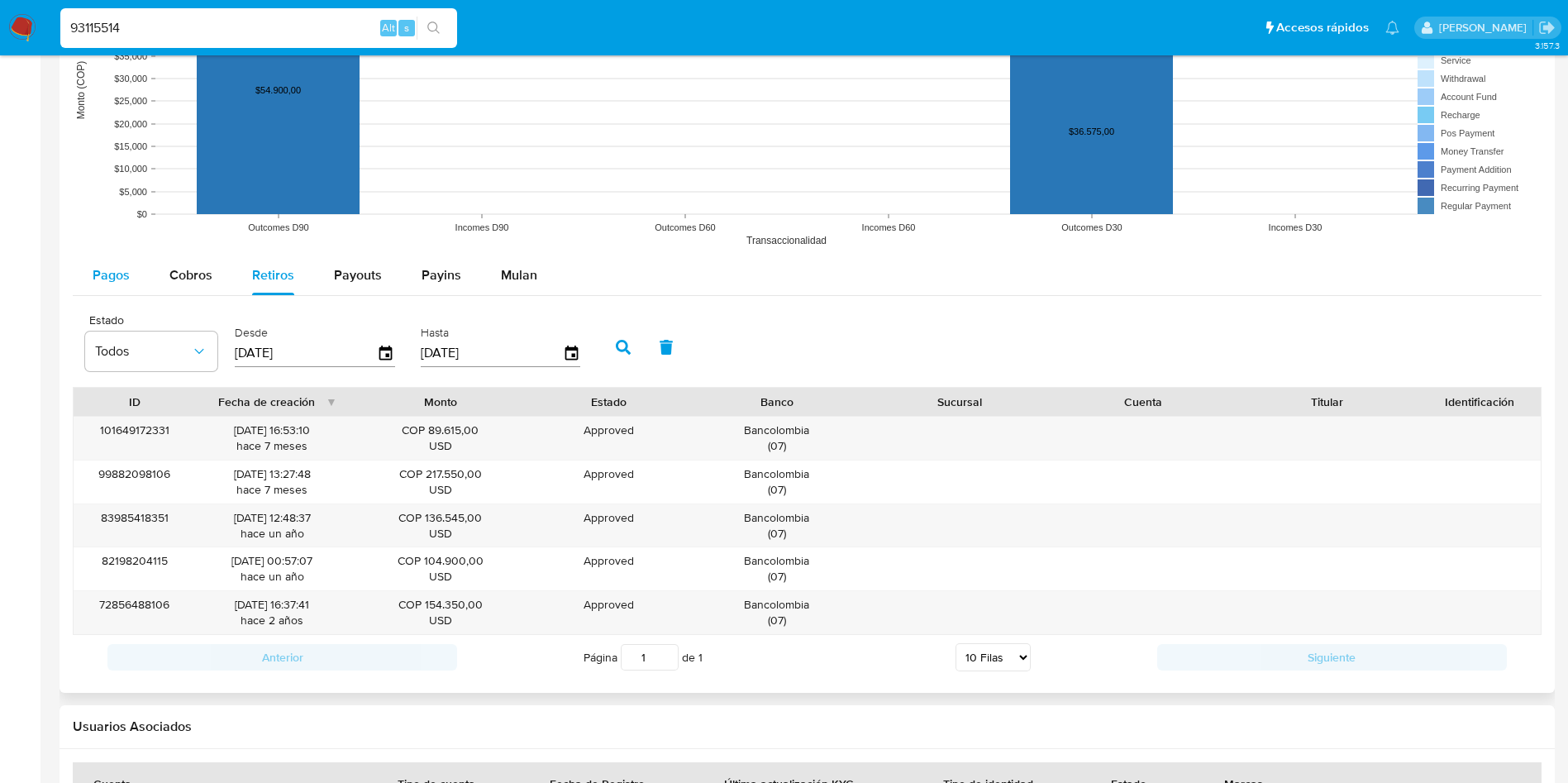
click at [124, 290] on div "Pagos" at bounding box center [111, 274] width 38 height 39
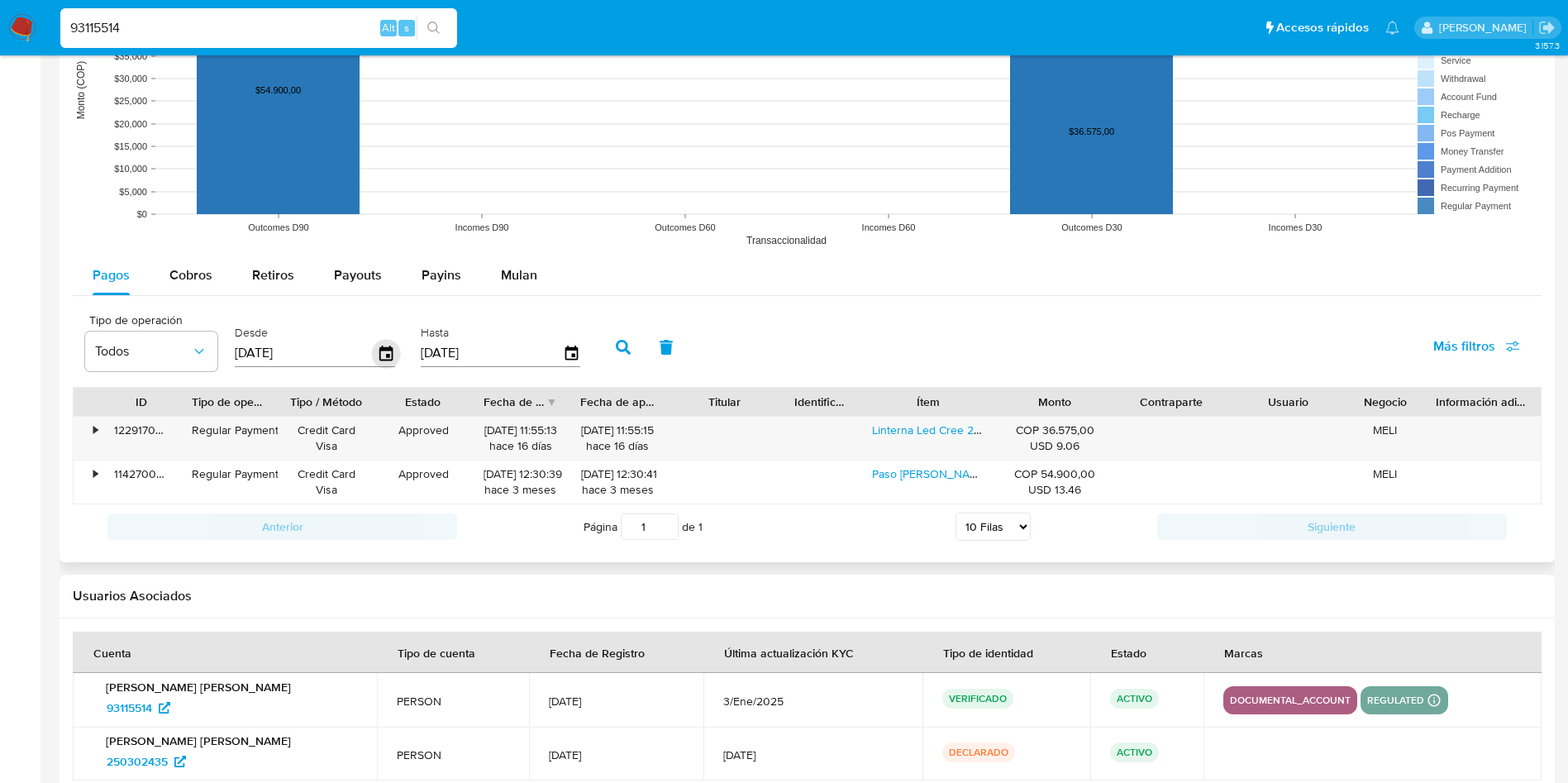
click at [390, 358] on icon "button" at bounding box center [386, 353] width 29 height 29
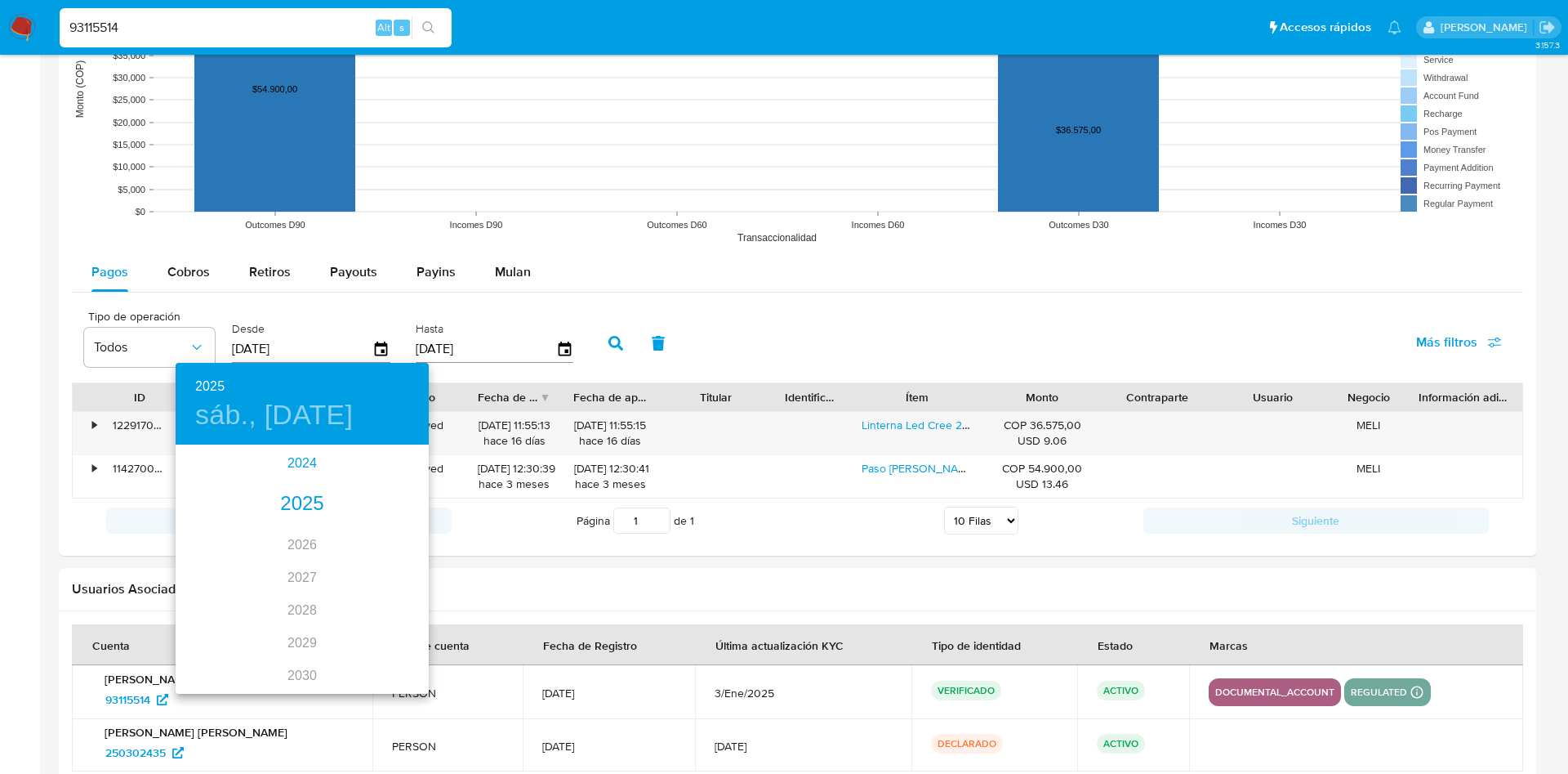
click at [311, 463] on div "2024" at bounding box center [301, 463] width 253 height 33
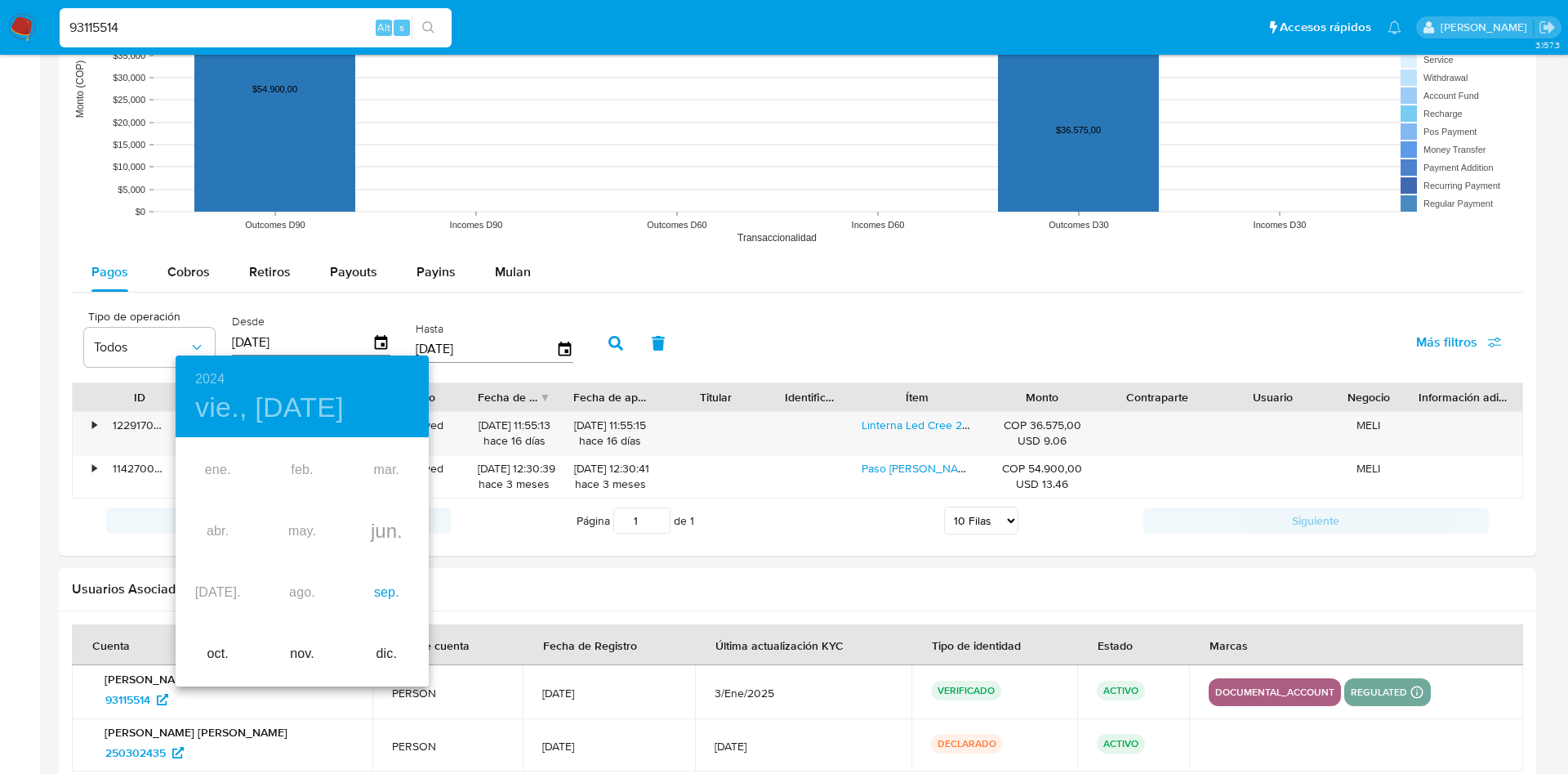
click at [382, 592] on div "sep." at bounding box center [386, 593] width 84 height 61
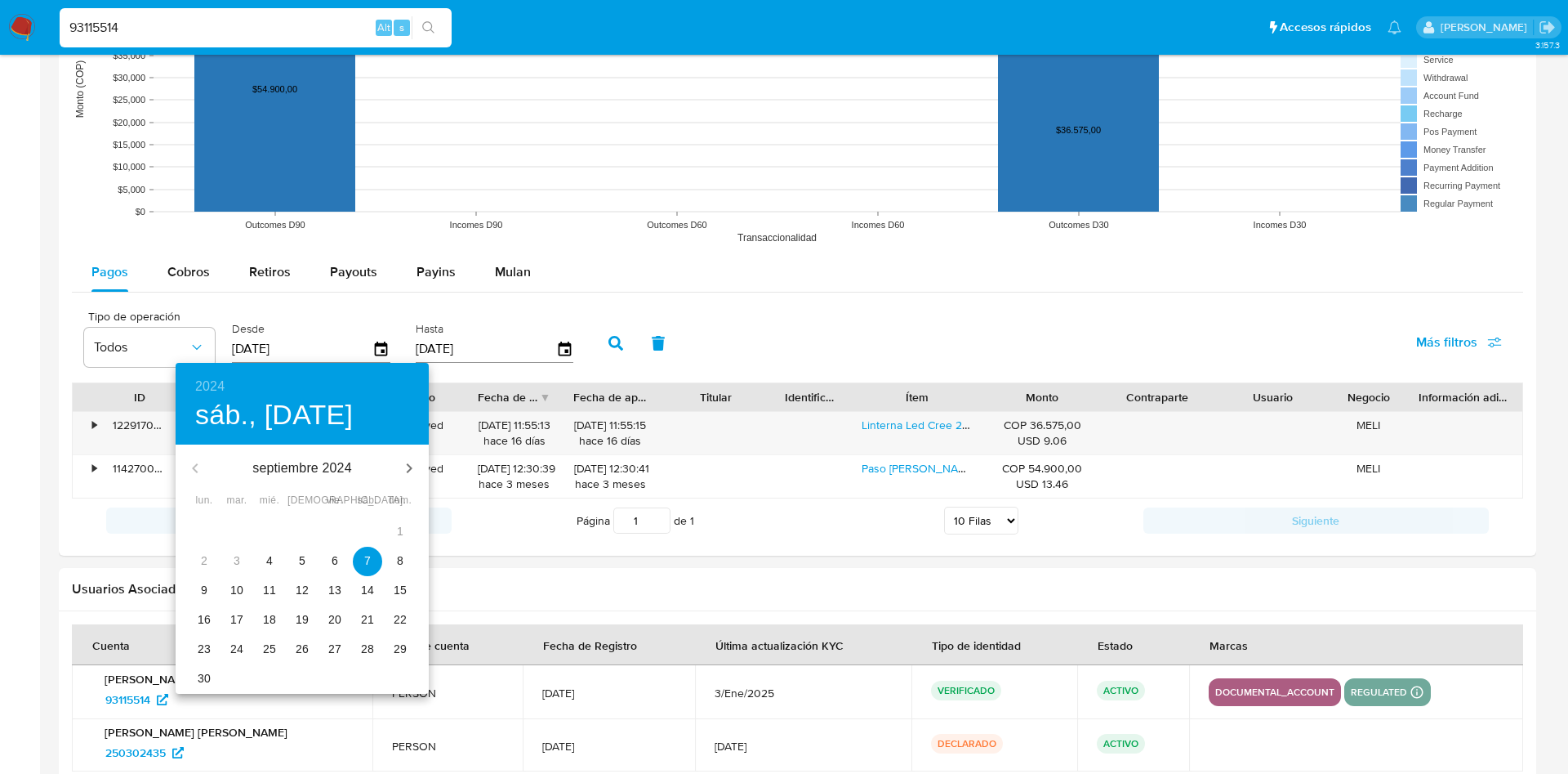
click at [367, 587] on p "14" at bounding box center [367, 590] width 13 height 16
type input "14/09/2024"
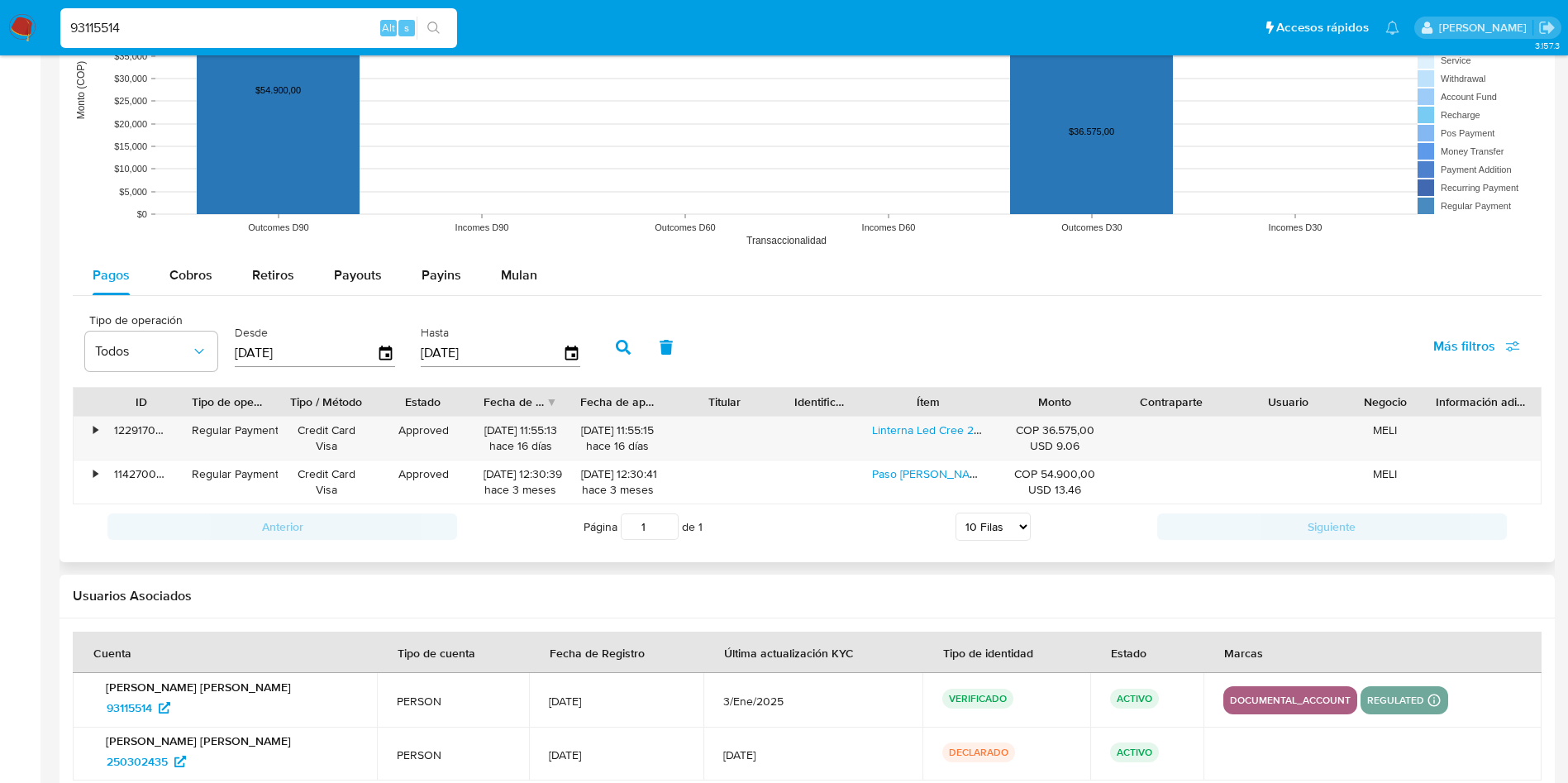
click at [622, 332] on button "button" at bounding box center [623, 347] width 43 height 39
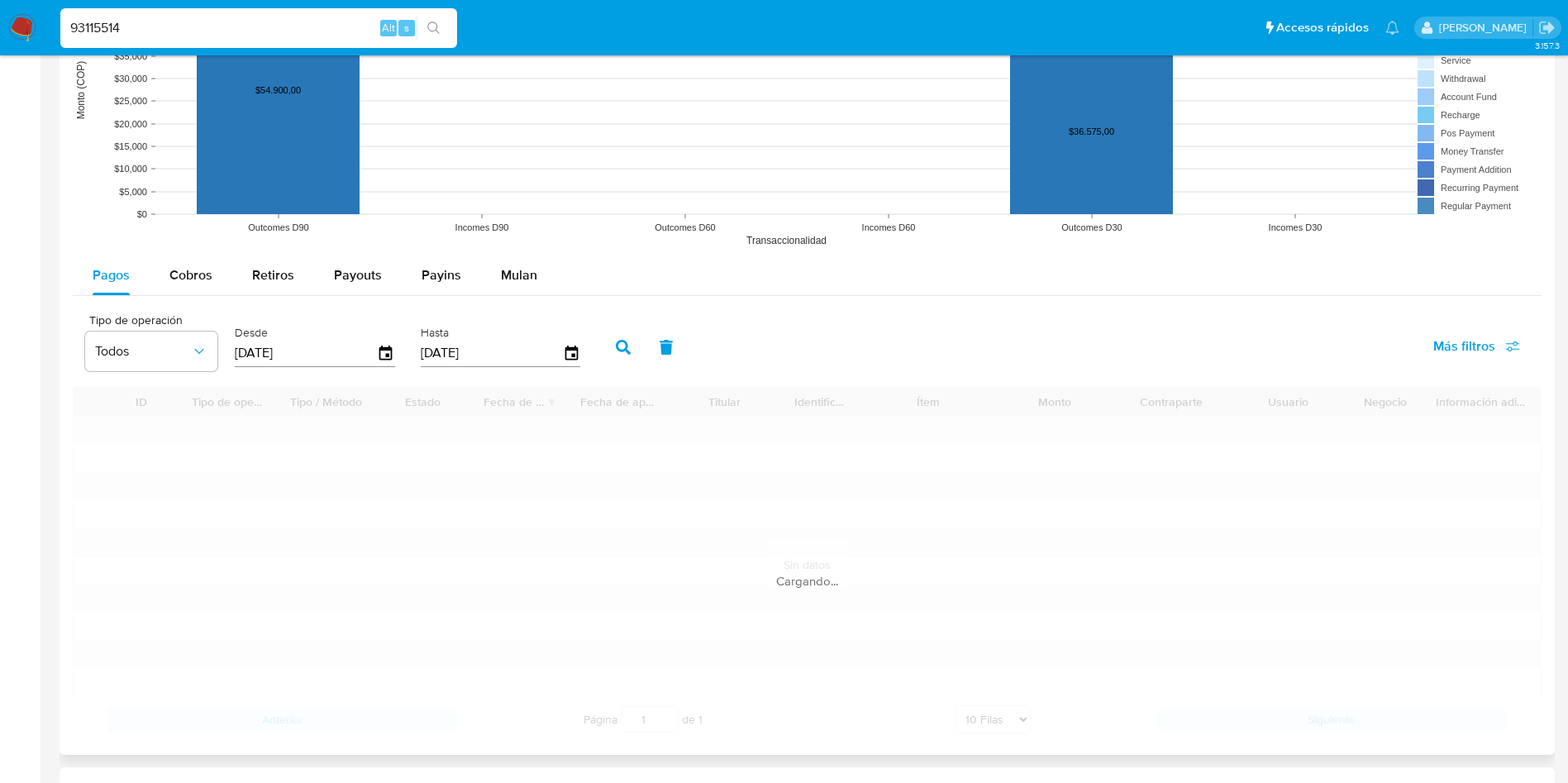
click at [828, 330] on div "Tipo de operación Todos Desde 14/09/2024 Hasta 04/09/2025 Más filtros" at bounding box center [806, 345] width 1468 height 83
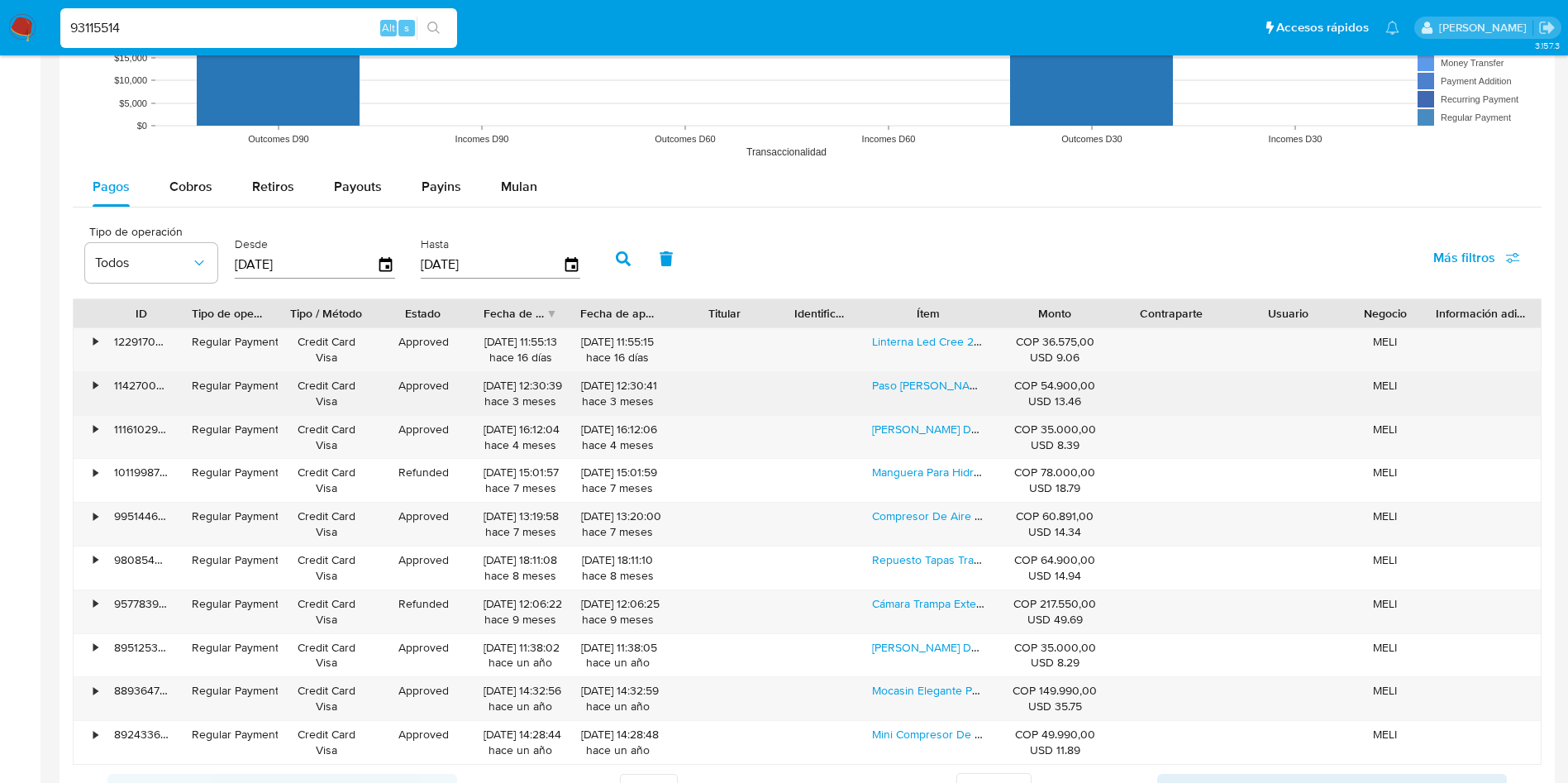
scroll to position [1488, 0]
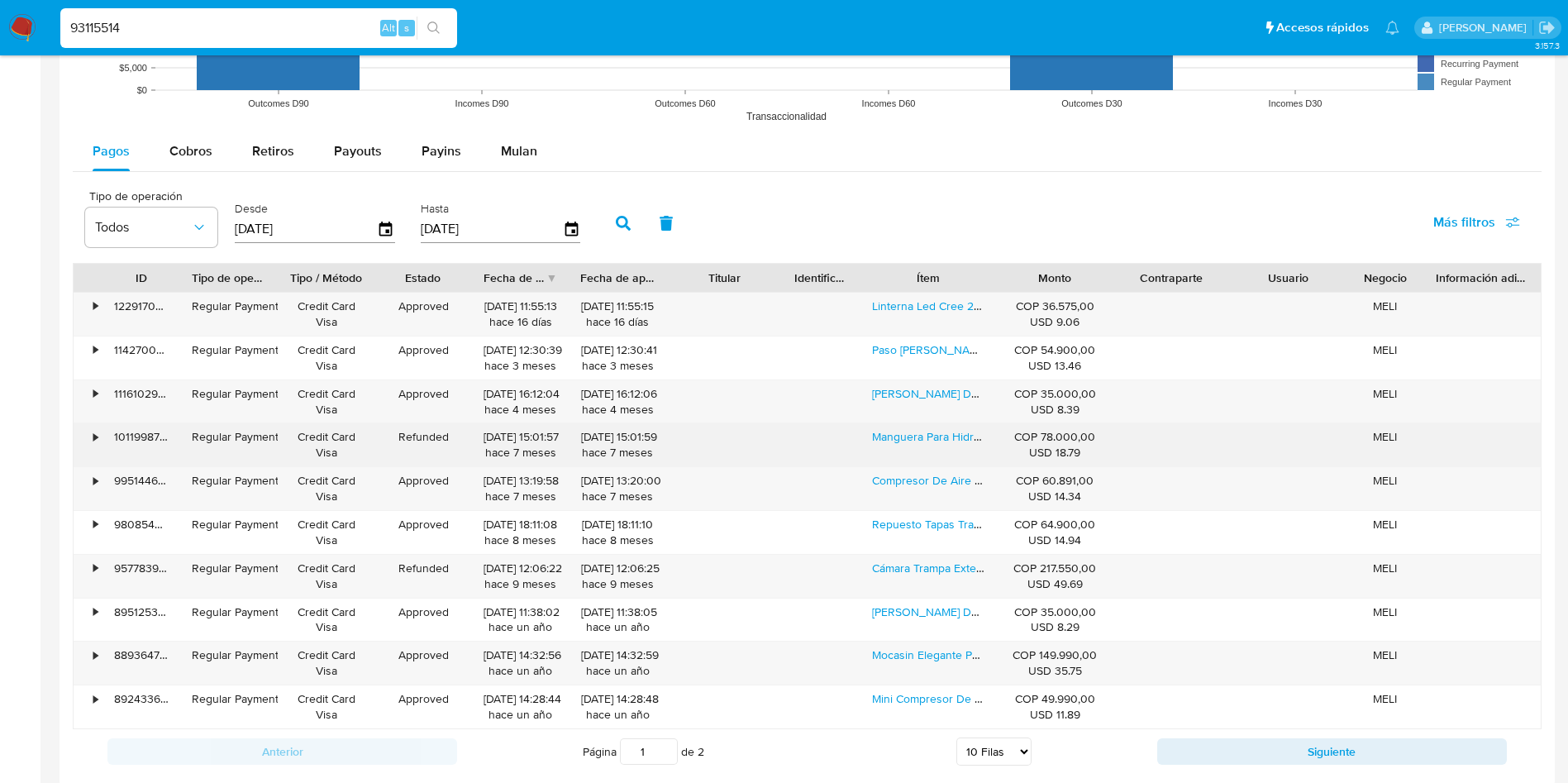
click at [792, 442] on div "• 101199879124 Regular Payment Credit Card Visa Refunded 03/02/2025 15:01:57 ha…" at bounding box center [806, 444] width 1467 height 43
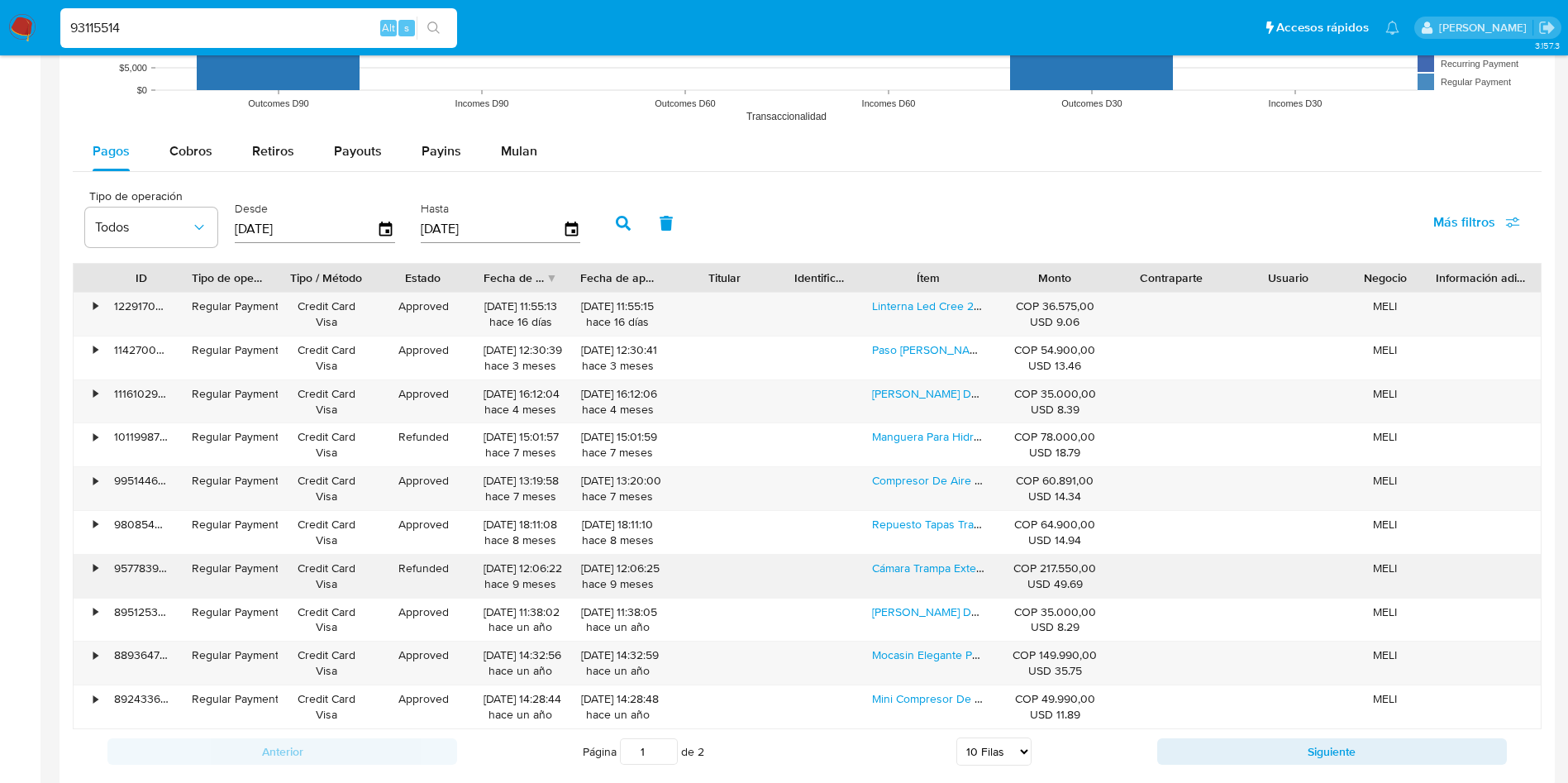
drag, startPoint x: 413, startPoint y: 580, endPoint x: 520, endPoint y: 579, distance: 107.0
click at [520, 579] on div "• 95778399785 Regular Payment Credit Card Visa Refunded 12/12/2024 12:06:22 hac…" at bounding box center [806, 576] width 1467 height 43
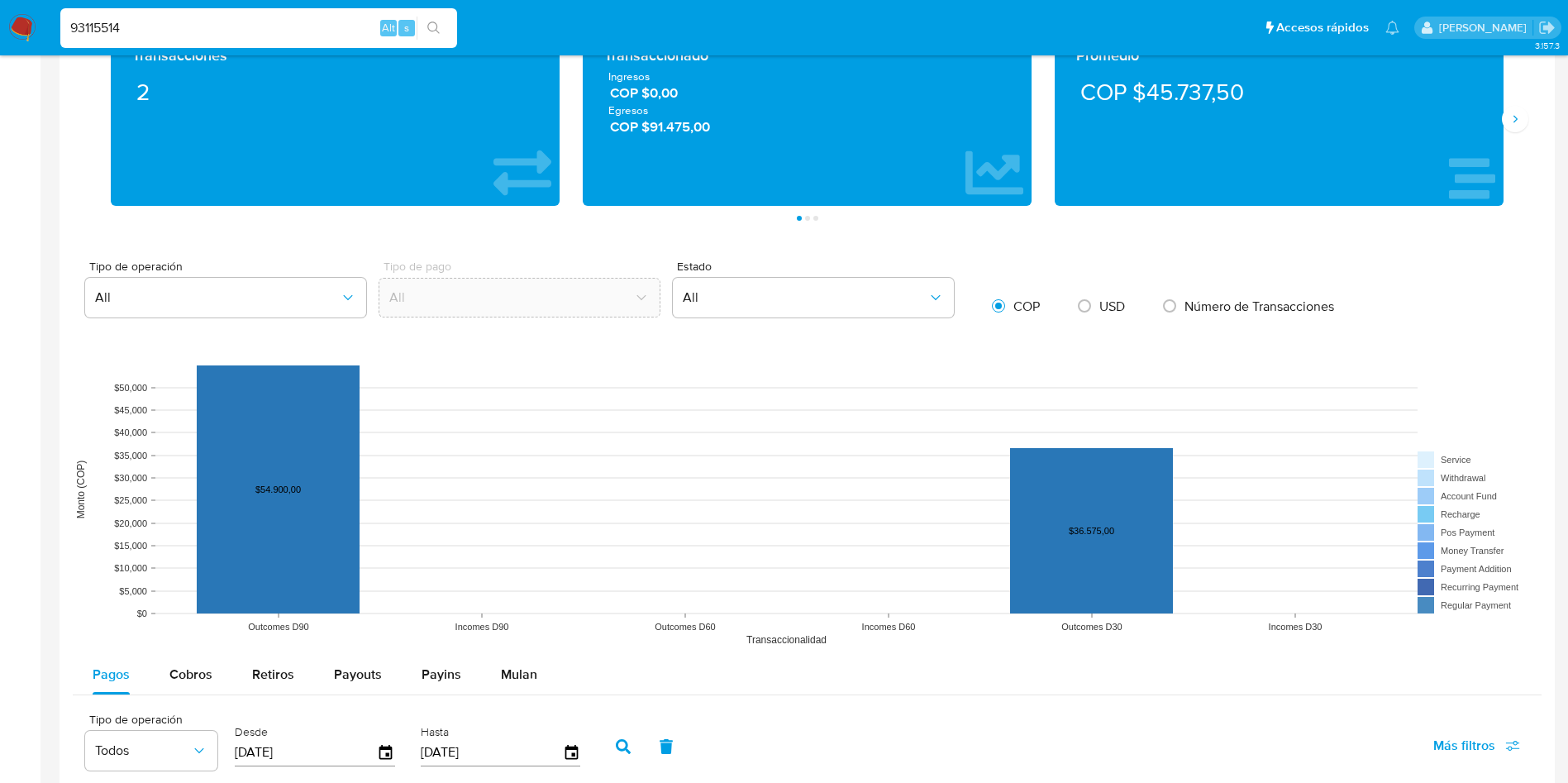
scroll to position [744, 0]
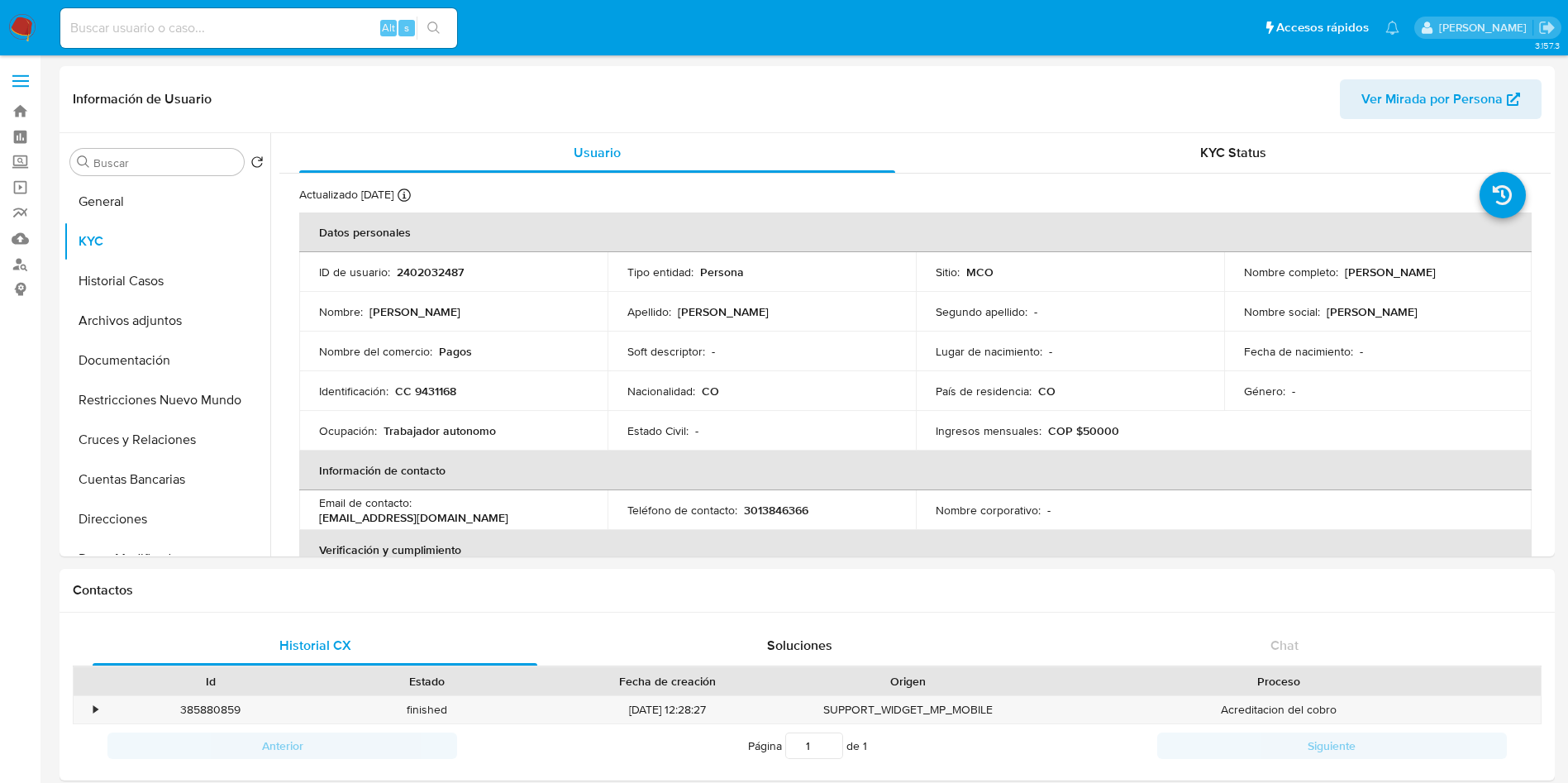
select select "10"
